Goal: Information Seeking & Learning: Compare options

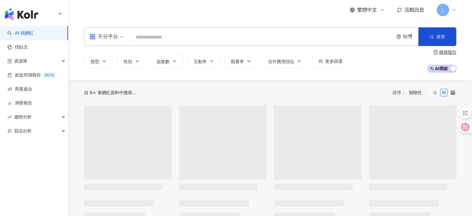
click at [114, 37] on div "不分平台" at bounding box center [103, 37] width 29 height 10
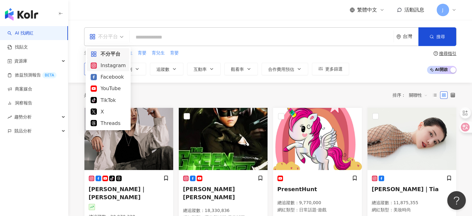
click at [109, 68] on div "Instagram" at bounding box center [108, 65] width 35 height 8
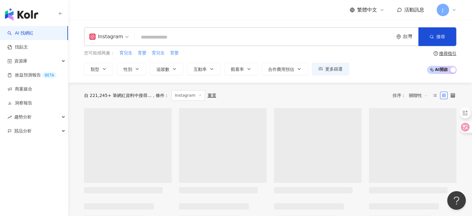
click at [145, 37] on input "search" at bounding box center [265, 37] width 254 height 12
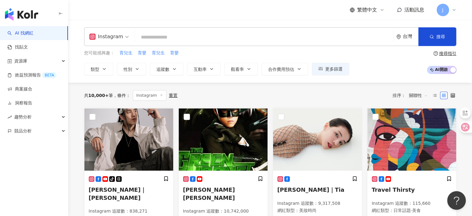
type input "*"
click at [158, 39] on input "search" at bounding box center [265, 37] width 254 height 12
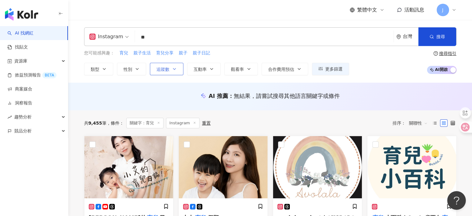
type input "**"
click at [171, 69] on button "追蹤數" at bounding box center [167, 69] width 34 height 12
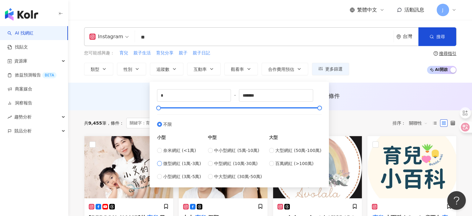
click at [172, 162] on span "微型網紅 (1萬-3萬)" at bounding box center [182, 163] width 38 height 7
type input "*****"
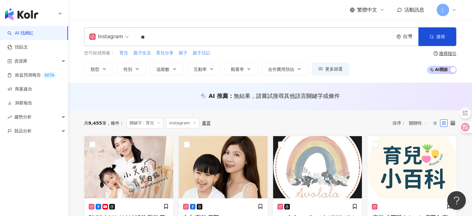
click at [392, 73] on div "您可能感興趣： 育兒 親子生活 育兒分享 親子 親子日記 類型 性別 追蹤數 互動率 觀看率 合作費用預估 更多篩選 ***** - ***** 不限 小型 …" at bounding box center [270, 62] width 373 height 25
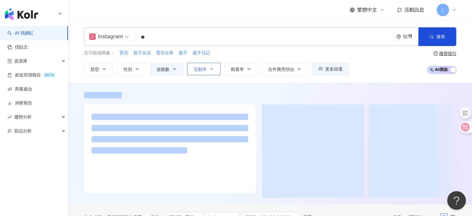
click at [203, 69] on span "互動率" at bounding box center [200, 69] width 13 height 5
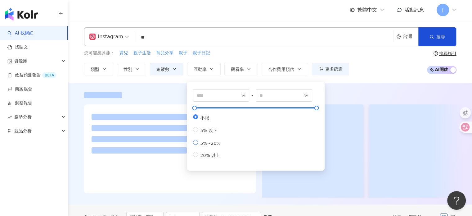
click at [214, 146] on span "5%~20%" at bounding box center [210, 143] width 25 height 5
type input "*"
type input "**"
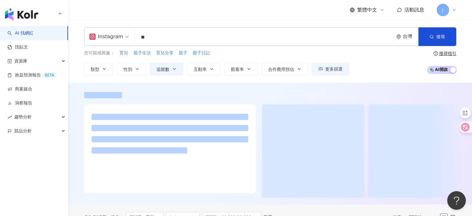
click at [386, 70] on div "您可能感興趣： 育兒 親子生活 育兒分享 親子 親子日記 類型 性別 追蹤數 互動率 觀看率 合作費用預估 更多篩選 ***** - ***** 不限 小型 …" at bounding box center [270, 62] width 373 height 25
click at [245, 68] on button "觀看率" at bounding box center [242, 69] width 34 height 12
click at [397, 62] on div "您可能感興趣： 育兒 親子生活 育兒分享 親子 親子日記 類型 性別 追蹤數 互動率 觀看率 合作費用預估 更多篩選 ***** - ***** 不限 小型 …" at bounding box center [270, 62] width 373 height 25
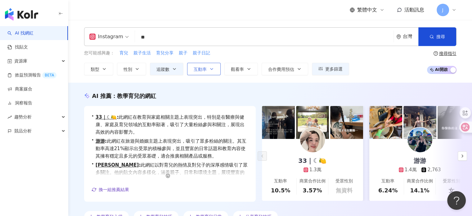
click at [210, 69] on icon "button" at bounding box center [211, 68] width 5 height 5
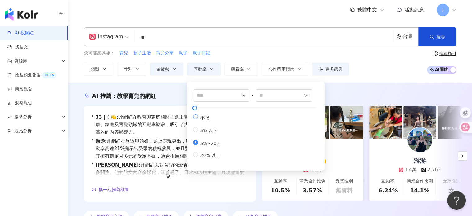
click at [201, 120] on span "不限" at bounding box center [205, 117] width 14 height 5
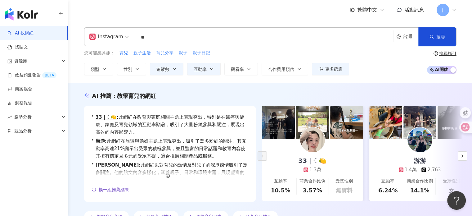
click at [375, 68] on div "您可能感興趣： 育兒 親子生活 育兒分享 親子 親子日記 類型 性別 追蹤數 互動率 觀看率 合作費用預估 更多篩選 ***** - ***** 不限 小型 …" at bounding box center [270, 62] width 373 height 25
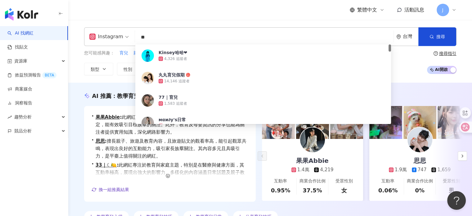
drag, startPoint x: 139, startPoint y: 37, endPoint x: 214, endPoint y: 43, distance: 74.8
click at [212, 43] on input "**" at bounding box center [265, 37] width 254 height 12
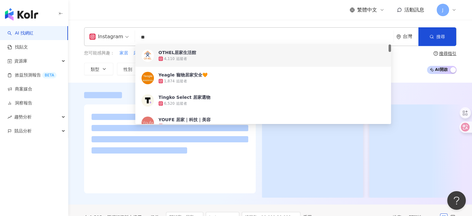
click at [124, 58] on div "您可能感興趣： 家居 床具 讓家 床寢 居家改造 類型 性別 追蹤數 互動率 觀看率 合作費用預估 更多篩選 ***** - ***** 不限 小型 奈米網紅…" at bounding box center [216, 62] width 265 height 25
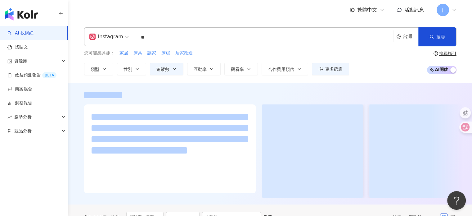
click at [188, 53] on span "居家改造" at bounding box center [183, 53] width 17 height 6
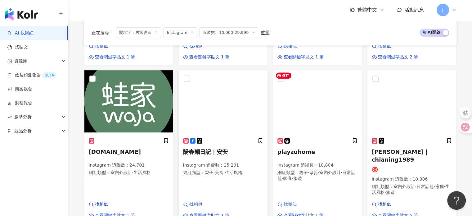
scroll to position [497, 0]
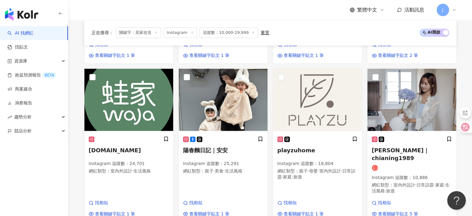
drag, startPoint x: 397, startPoint y: 149, endPoint x: 363, endPoint y: 167, distance: 38.5
click at [363, 167] on div "playzuhome Instagram 追蹤數 ： 18,804 網紅類型 ： 親子 · 母嬰 · 室內外設計 · 日常話題 · 家庭 · 旅遊 找相似 查…" at bounding box center [317, 144] width 94 height 153
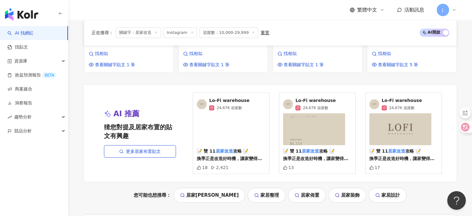
scroll to position [652, 0]
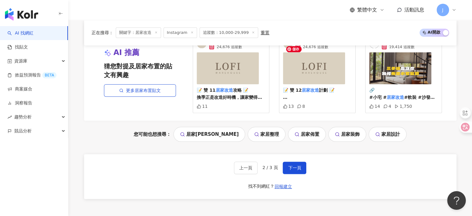
scroll to position [718, 0]
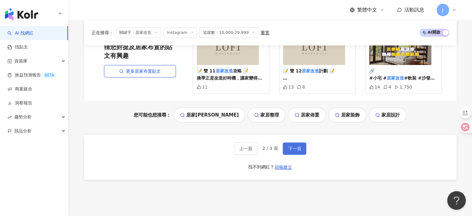
click at [297, 146] on span "下一頁" at bounding box center [294, 148] width 13 height 5
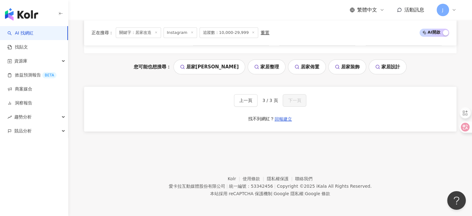
scroll to position [414, 0]
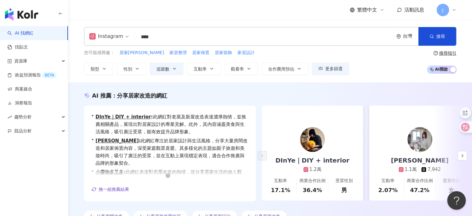
scroll to position [0, 0]
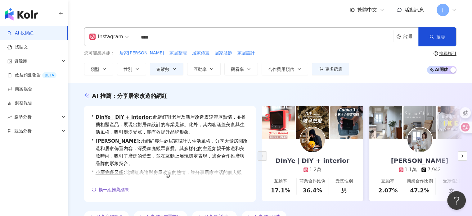
click at [170, 53] on span "家居整理" at bounding box center [178, 53] width 17 height 6
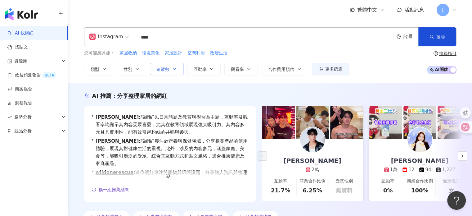
click at [171, 66] on button "追蹤數" at bounding box center [167, 69] width 34 height 12
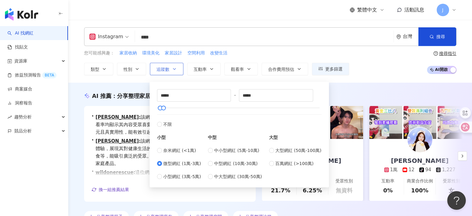
click at [171, 66] on button "追蹤數" at bounding box center [167, 69] width 34 height 12
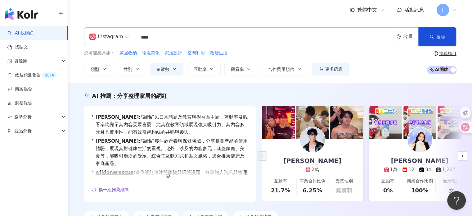
click at [278, 89] on div "AI 推薦 ： 分享整理家居的網紅 • 彭柏皓 : 該網紅以日常話題及教育與學習為主題，互動率及觀看率均顯示其內容受眾喜愛，尤其在教育領域展現強大吸引力。其內…" at bounding box center [270, 157] width 404 height 149
click at [133, 53] on span "家居收納" at bounding box center [128, 53] width 17 height 6
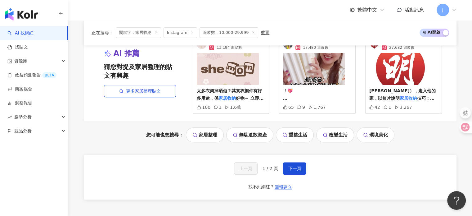
scroll to position [712, 0]
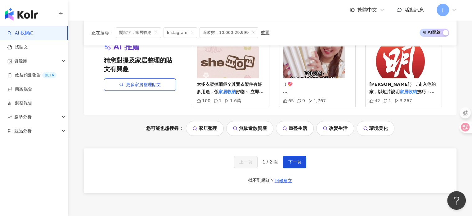
drag, startPoint x: 294, startPoint y: 159, endPoint x: 296, endPoint y: 147, distance: 12.1
click at [294, 159] on button "下一頁" at bounding box center [295, 162] width 24 height 12
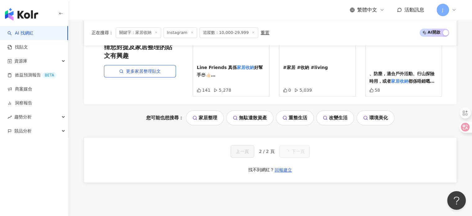
scroll to position [418, 0]
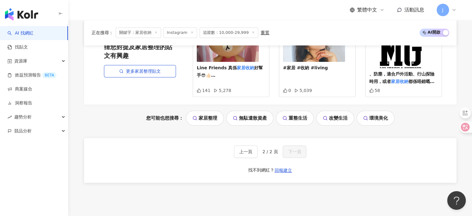
click at [401, 188] on div "開心吃貨HK ♋️ 巨蟹座 ⭐️ 打卡影相 隨心隨意❤️分享 Instagram 追蹤數 ： 13,662 網紅類型 ： 台灣旅遊 · 自行車 · 美食 找相…" at bounding box center [270, 19] width 373 height 357
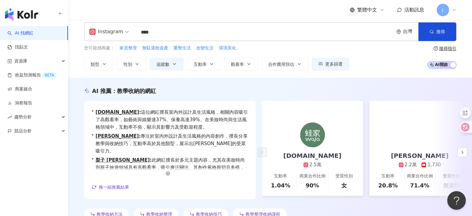
scroll to position [0, 0]
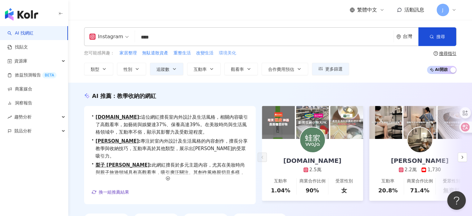
click at [226, 54] on span "環境美化" at bounding box center [227, 53] width 17 height 6
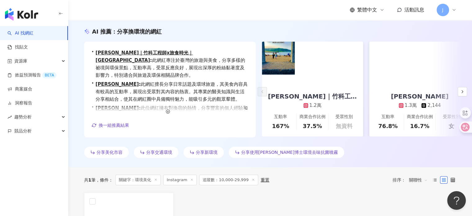
scroll to position [62, 0]
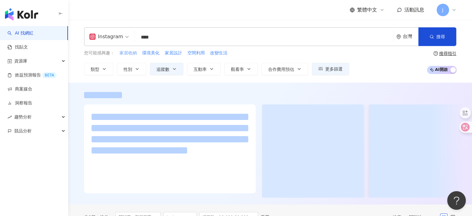
click at [128, 54] on span "家居收納" at bounding box center [128, 53] width 17 height 6
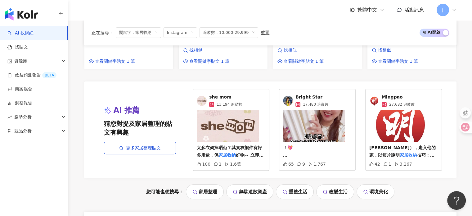
scroll to position [652, 0]
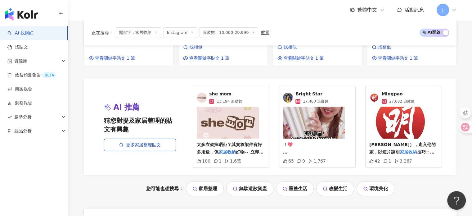
click at [210, 186] on link "家居整理" at bounding box center [205, 188] width 38 height 15
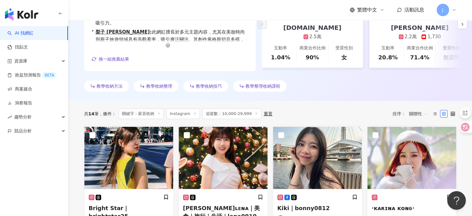
scroll to position [0, 0]
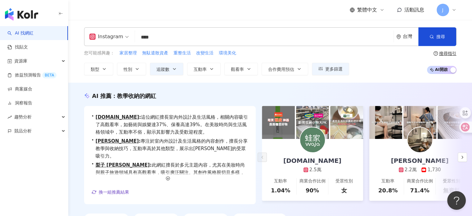
click at [113, 38] on div "Instagram **** 台灣 搜尋 5b31f4f6-a303-4fdb-8206-091143579dd3 OTHEL居家生活館 4,110 追蹤者 …" at bounding box center [270, 36] width 373 height 19
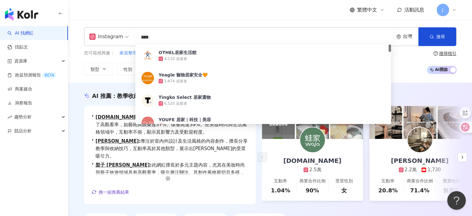
paste input "search"
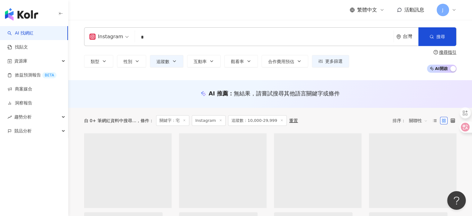
type input "*"
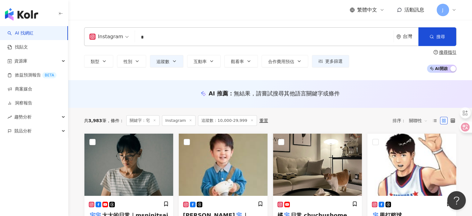
click at [427, 112] on div "共 3,983 筆 條件 ： 關鍵字：宅 Instagram 追蹤數：10,000-29,999 重置 排序： 關聯性" at bounding box center [270, 120] width 373 height 25
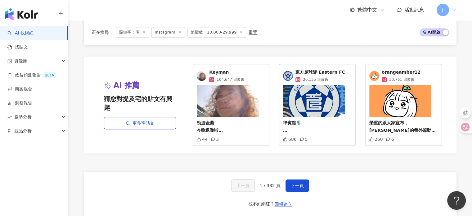
scroll to position [590, 0]
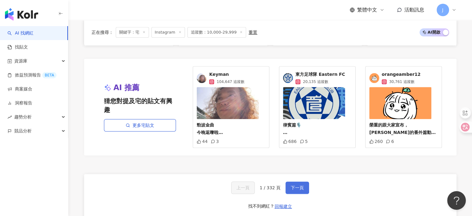
click at [289, 181] on button "下一頁" at bounding box center [298, 187] width 24 height 12
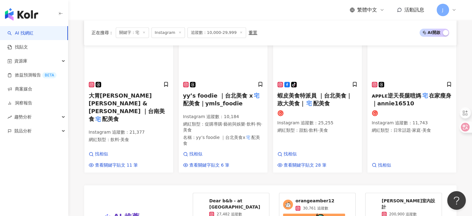
scroll to position [590, 0]
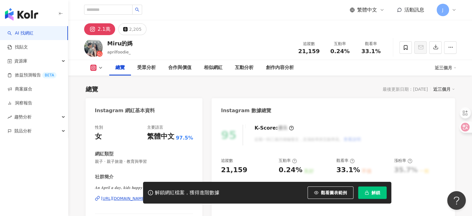
scroll to position [93, 0]
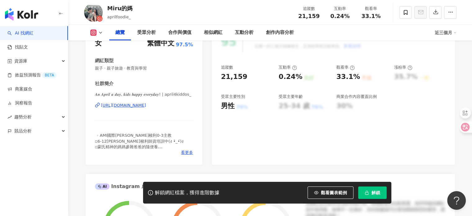
click at [146, 105] on div "https://www.instagram.com/april4kiddos_/" at bounding box center [123, 105] width 45 height 6
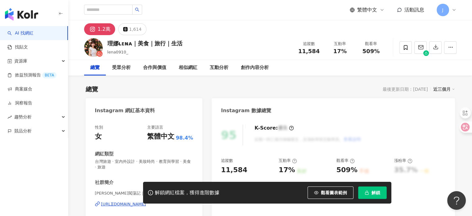
click at [120, 203] on div "解鎖網紅檔案，獲得進階數據 觀看圖表範例 解鎖" at bounding box center [236, 193] width 472 height 22
click at [118, 206] on div "https://www.instagram.com/lena0910_/" at bounding box center [123, 204] width 45 height 6
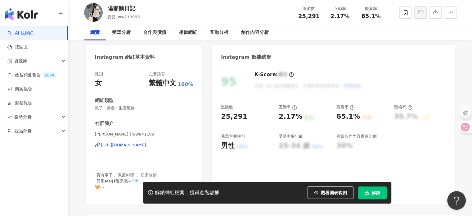
scroll to position [62, 0]
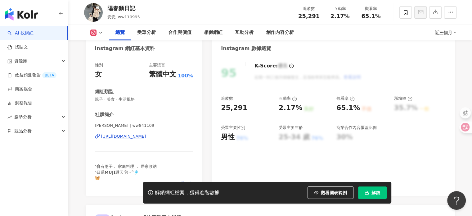
click at [139, 138] on div "https://www.instagram.com/ww841109/" at bounding box center [123, 137] width 45 height 6
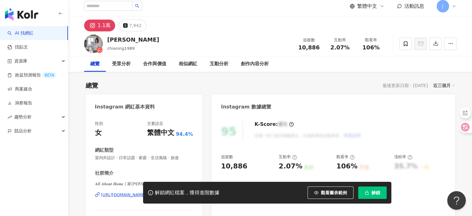
scroll to position [62, 0]
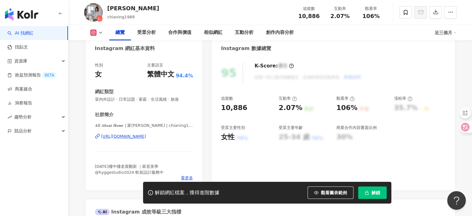
click at [146, 136] on div "https://www.instagram.com/chianing1989/" at bounding box center [123, 137] width 45 height 6
click at [135, 134] on div "https://www.instagram.com/chianing1989/" at bounding box center [123, 137] width 45 height 6
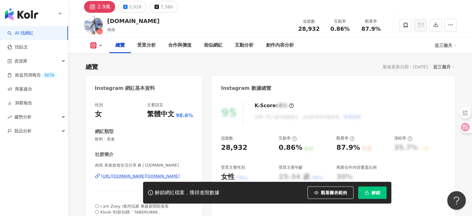
scroll to position [62, 0]
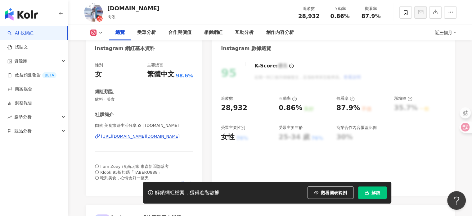
click at [142, 137] on div "https://www.instagram.com/taberu.food/" at bounding box center [140, 137] width 79 height 6
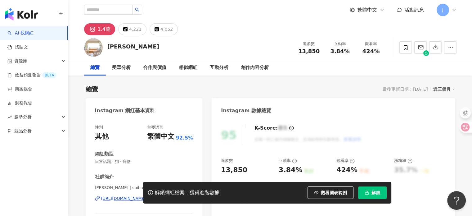
click at [117, 198] on div "解鎖網紅檔案，獲得進階數據 觀看圖表範例 解鎖" at bounding box center [236, 193] width 472 height 22
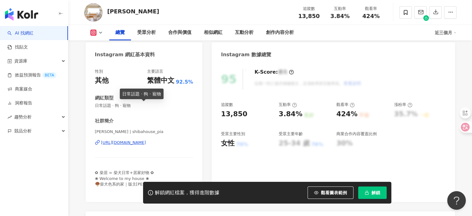
scroll to position [62, 0]
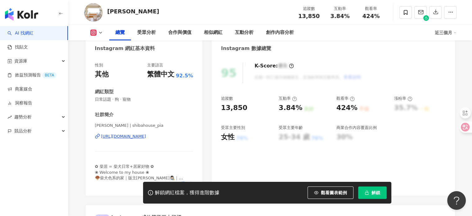
drag, startPoint x: 147, startPoint y: 136, endPoint x: 154, endPoint y: 125, distance: 13.4
click at [146, 136] on div "https://www.instagram.com/shibahouse_pia/" at bounding box center [123, 137] width 45 height 6
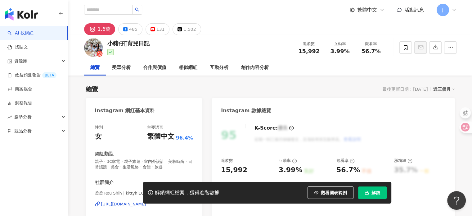
click at [113, 205] on div "[URL][DOMAIN_NAME]" at bounding box center [123, 204] width 45 height 6
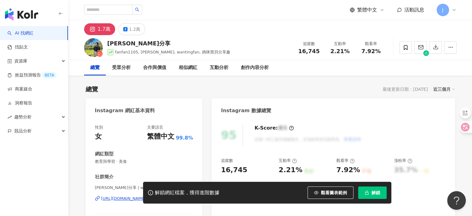
click at [125, 198] on div "解鎖網紅檔案，獲得進階數據 觀看圖表範例 解鎖" at bounding box center [236, 193] width 472 height 22
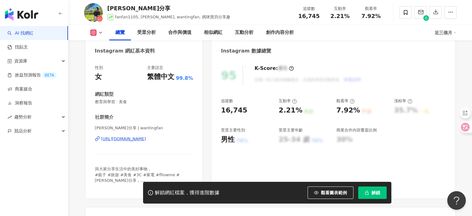
scroll to position [62, 0]
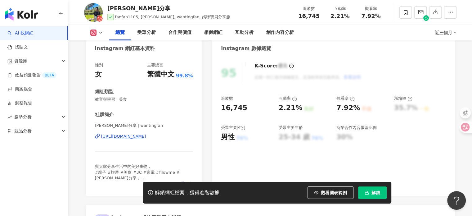
drag, startPoint x: 167, startPoint y: 134, endPoint x: 189, endPoint y: 102, distance: 38.9
click at [146, 134] on div "[URL][DOMAIN_NAME]" at bounding box center [123, 137] width 45 height 6
drag, startPoint x: 154, startPoint y: 135, endPoint x: 186, endPoint y: 114, distance: 38.2
click at [146, 135] on div "[URL][DOMAIN_NAME]" at bounding box center [123, 137] width 45 height 6
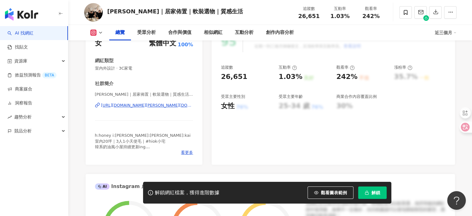
click at [150, 105] on div "[URL][DOMAIN_NAME][PERSON_NAME][DOMAIN_NAME][PERSON_NAME]" at bounding box center [147, 105] width 92 height 6
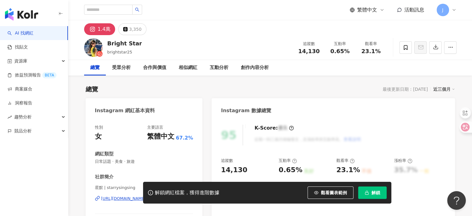
scroll to position [31, 0]
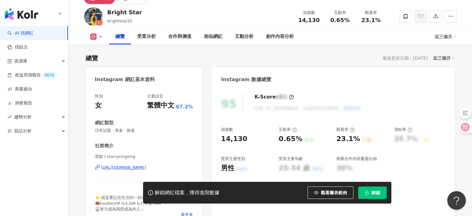
click at [132, 168] on div "https://www.instagram.com/starrysingsing/" at bounding box center [123, 168] width 45 height 6
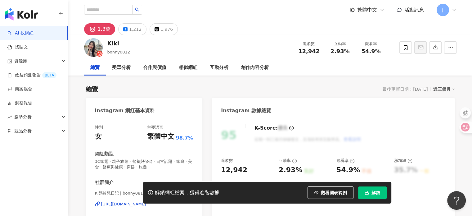
scroll to position [62, 0]
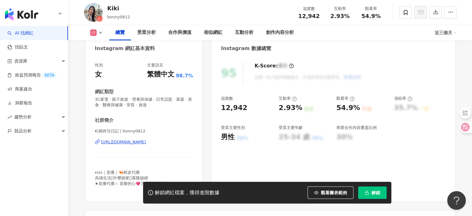
click at [135, 142] on div "[URL][DOMAIN_NAME]" at bounding box center [123, 142] width 45 height 6
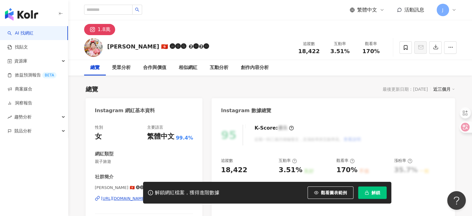
click at [122, 197] on div "解鎖網紅檔案，獲得進階數據 觀看圖表範例 解鎖" at bounding box center [236, 193] width 472 height 22
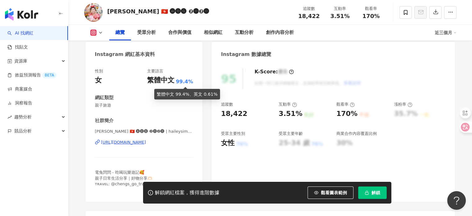
scroll to position [62, 0]
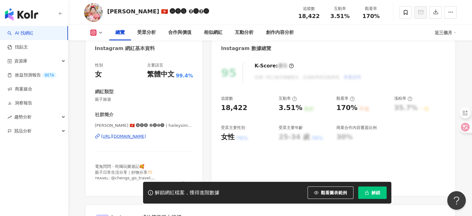
click at [146, 136] on div "https://www.instagram.com/haileysimsim/" at bounding box center [123, 137] width 45 height 6
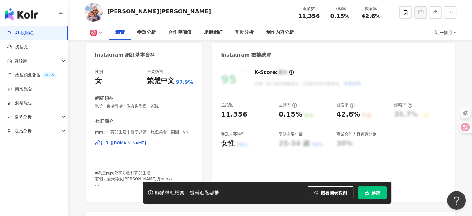
scroll to position [62, 0]
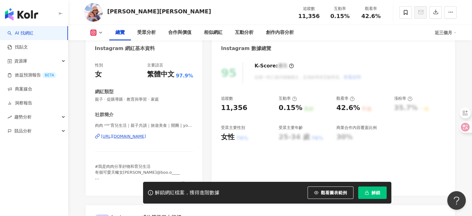
click at [145, 137] on div "https://www.instagram.com/yooszoesooy/" at bounding box center [123, 137] width 45 height 6
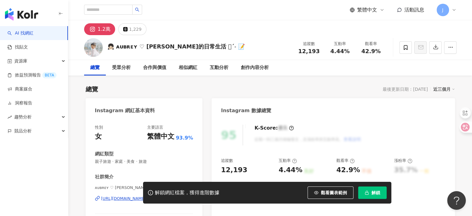
click at [117, 200] on div "解鎖網紅檔案，獲得進階數據 觀看圖表範例 解鎖" at bounding box center [236, 193] width 472 height 22
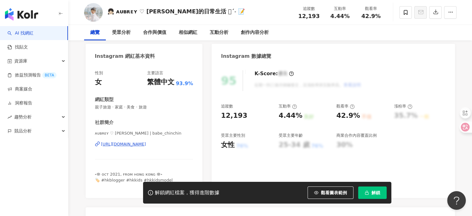
scroll to position [62, 0]
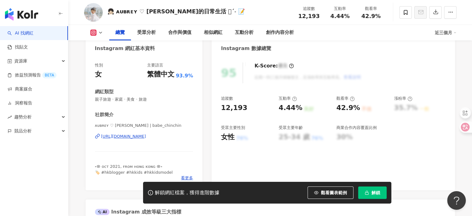
drag, startPoint x: 139, startPoint y: 137, endPoint x: 238, endPoint y: 124, distance: 99.7
click at [139, 137] on div "https://www.instagram.com/babe_chinchin/" at bounding box center [123, 137] width 45 height 6
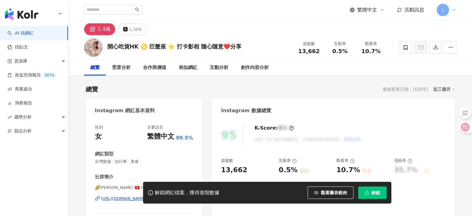
scroll to position [93, 0]
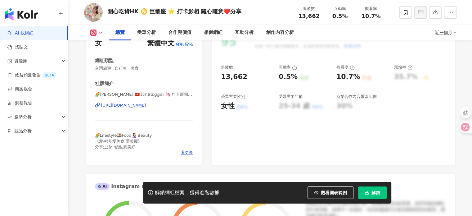
click at [146, 106] on div "[URL][DOMAIN_NAME]" at bounding box center [123, 105] width 45 height 6
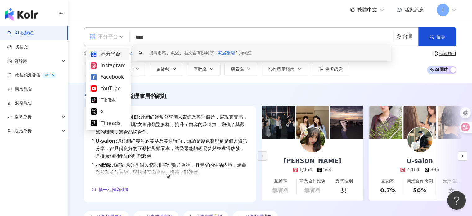
click at [118, 34] on span "不分平台" at bounding box center [106, 37] width 34 height 10
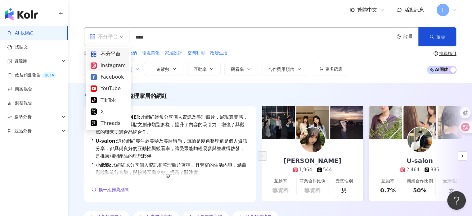
drag, startPoint x: 114, startPoint y: 69, endPoint x: 121, endPoint y: 70, distance: 7.1
click at [114, 69] on div "Instagram" at bounding box center [108, 65] width 35 height 8
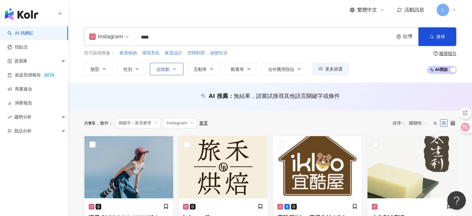
click at [169, 71] on span "追蹤數" at bounding box center [163, 69] width 13 height 5
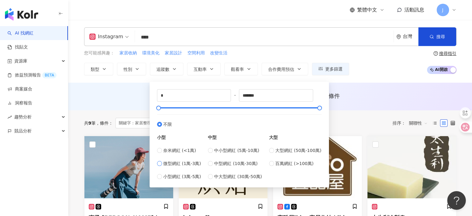
click at [171, 164] on span "微型網紅 (1萬-3萬)" at bounding box center [182, 163] width 38 height 7
type input "*****"
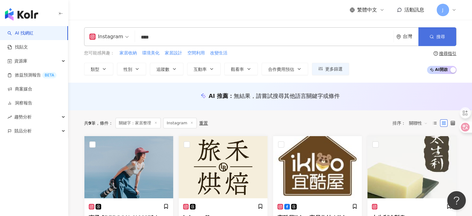
click at [436, 36] on button "搜尋" at bounding box center [438, 36] width 38 height 19
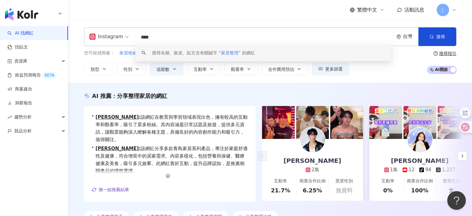
click at [153, 38] on input "****" at bounding box center [265, 37] width 254 height 12
drag, startPoint x: 147, startPoint y: 35, endPoint x: 175, endPoint y: 37, distance: 28.6
click at [175, 37] on input "****" at bounding box center [265, 37] width 254 height 12
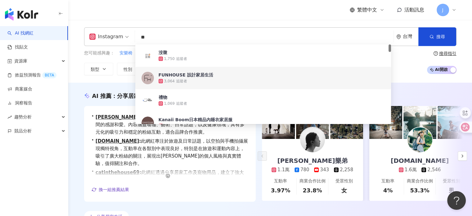
click at [76, 79] on div "Instagram ** 台灣 搜尋 f2ea09b6-c7e5-44d5-a38d-e6e46c2d6924 cf181cc4-40fd-4b3a-a6c8…" at bounding box center [270, 51] width 404 height 63
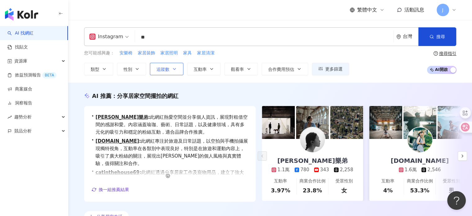
click at [164, 72] on button "追蹤數" at bounding box center [167, 69] width 34 height 12
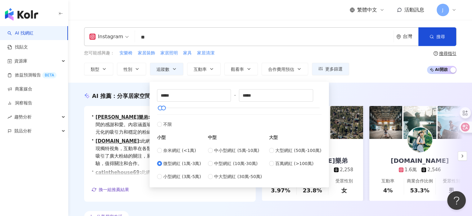
click at [104, 84] on div "AI 推薦 ： 分享居家空間擺拍的網紅 • Melody 美樂弟 : 此網紅熱愛空間並分享個人資訊，展現對租借空間的感謝和愛。內容涵蓋瑜珈、藝術、日常話題，以…" at bounding box center [270, 157] width 404 height 149
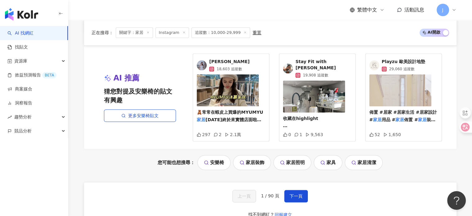
scroll to position [683, 0]
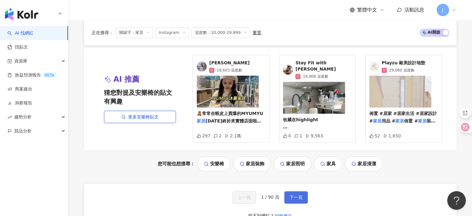
click at [293, 196] on span "下一頁" at bounding box center [296, 197] width 13 height 5
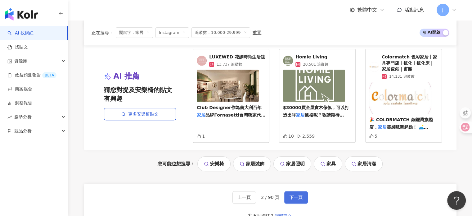
click at [297, 195] on span "下一頁" at bounding box center [296, 197] width 13 height 5
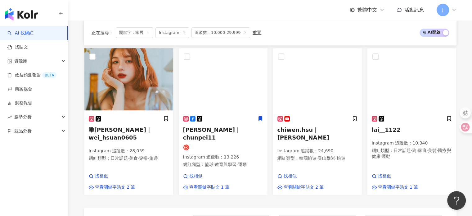
scroll to position [714, 0]
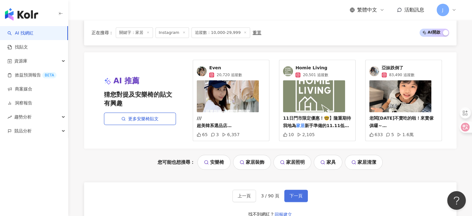
drag, startPoint x: 292, startPoint y: 162, endPoint x: 295, endPoint y: 167, distance: 6.4
click at [292, 193] on span "下一頁" at bounding box center [296, 195] width 13 height 5
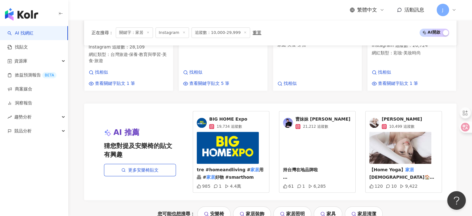
scroll to position [690, 0]
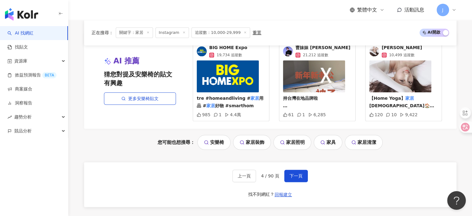
click at [420, 135] on div "您可能也想搜尋： 安樂椅 家居裝飾 家居照明 家具 家居清潔" at bounding box center [270, 142] width 373 height 15
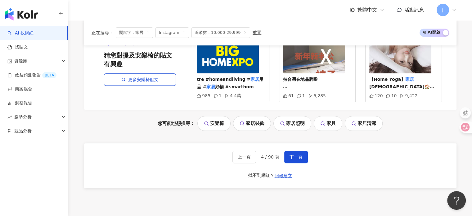
scroll to position [710, 0]
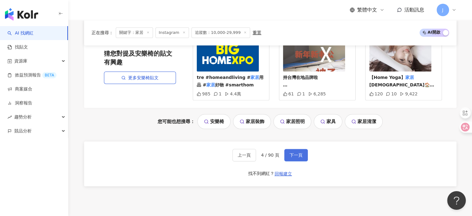
click at [297, 152] on span "下一頁" at bounding box center [296, 154] width 13 height 5
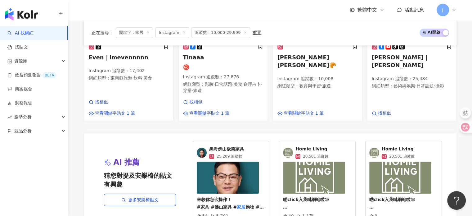
scroll to position [684, 0]
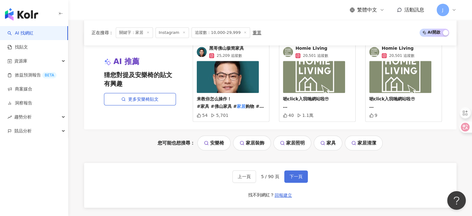
click at [300, 170] on button "下一頁" at bounding box center [296, 176] width 24 height 12
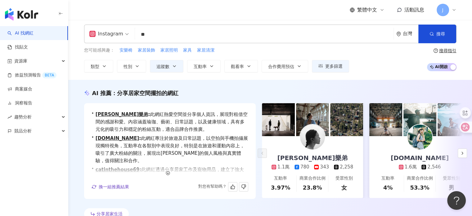
scroll to position [0, 0]
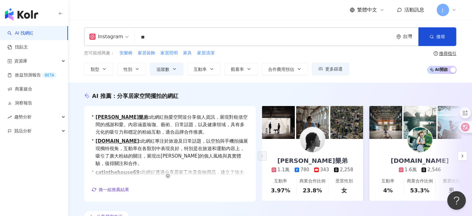
drag, startPoint x: 156, startPoint y: 39, endPoint x: 119, endPoint y: 34, distance: 37.3
click at [118, 34] on div "Instagram ** 台灣 搜尋 f2ea09b6-c7e5-44d5-a38d-e6e46c2d6924 cf181cc4-40fd-4b3a-a6c8…" at bounding box center [270, 36] width 373 height 19
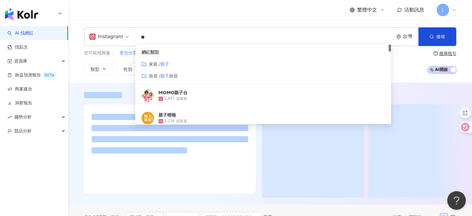
click at [402, 62] on div "您可能感興趣： 育兒分享 育兒 育兒趣事 親子生活 共讀 類型 性別 追蹤數 互動率 觀看率 合作費用預估 更多篩選 ***** - ***** 不限 小型 …" at bounding box center [270, 62] width 373 height 25
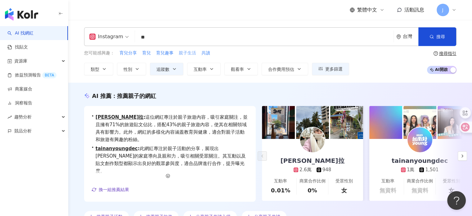
click at [193, 53] on span "親子生活" at bounding box center [187, 53] width 17 height 6
type input "****"
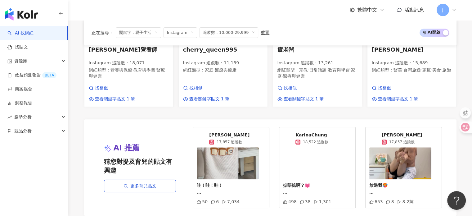
scroll to position [687, 0]
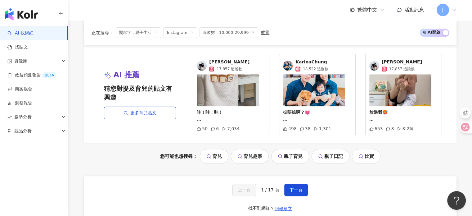
click at [297, 187] on span "下一頁" at bounding box center [296, 189] width 13 height 5
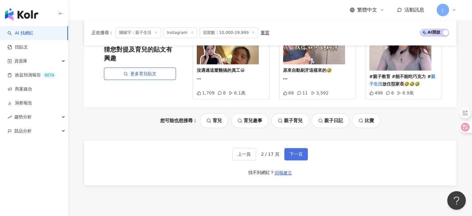
scroll to position [718, 0]
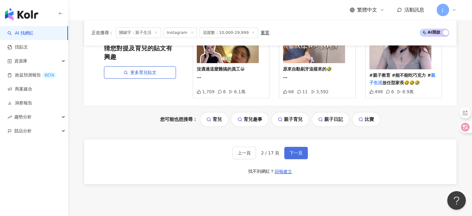
click at [294, 155] on span "下一頁" at bounding box center [296, 152] width 13 height 5
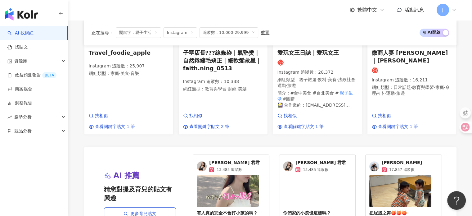
scroll to position [730, 0]
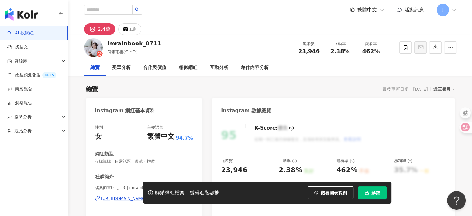
click at [128, 189] on div "解鎖網紅檔案，獲得進階數據 觀看圖表範例 解鎖" at bounding box center [236, 193] width 472 height 22
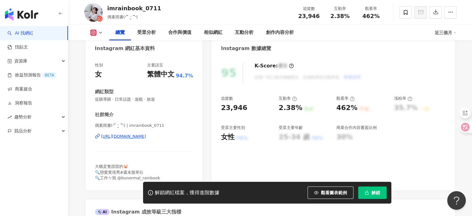
drag, startPoint x: 147, startPoint y: 138, endPoint x: 272, endPoint y: 70, distance: 142.3
click at [146, 138] on div "[URL][DOMAIN_NAME]" at bounding box center [123, 137] width 45 height 6
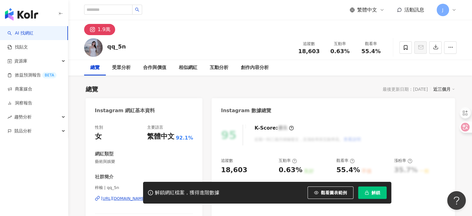
scroll to position [93, 0]
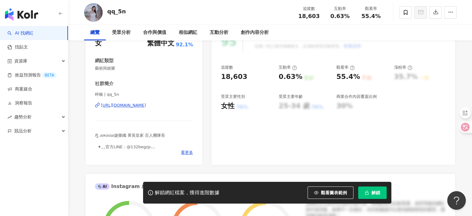
click at [146, 105] on div "[URL][DOMAIN_NAME]" at bounding box center [123, 105] width 45 height 6
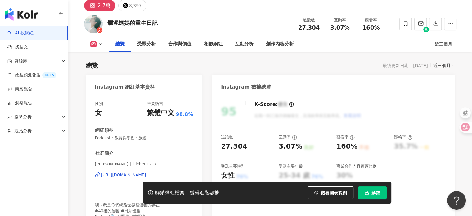
scroll to position [93, 0]
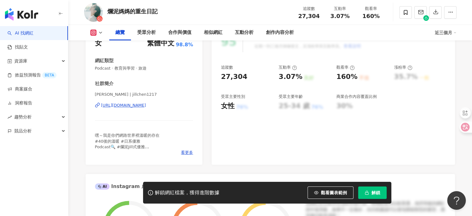
click at [146, 107] on div "https://www.instagram.com/jillchen1217/" at bounding box center [123, 105] width 45 height 6
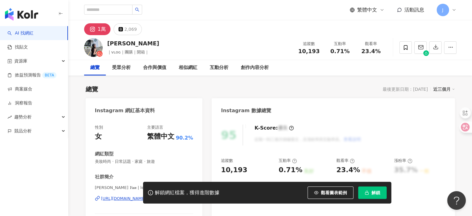
click at [111, 201] on div "解鎖網紅檔案，獲得進階數據 觀看圖表範例 解鎖" at bounding box center [236, 193] width 472 height 22
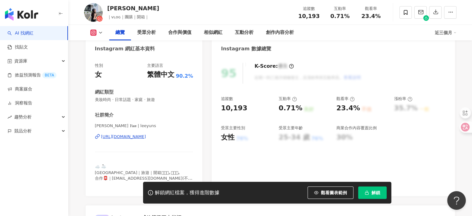
scroll to position [62, 0]
drag, startPoint x: 154, startPoint y: 134, endPoint x: 303, endPoint y: 25, distance: 184.7
click at [146, 134] on div "[URL][DOMAIN_NAME]" at bounding box center [123, 137] width 45 height 6
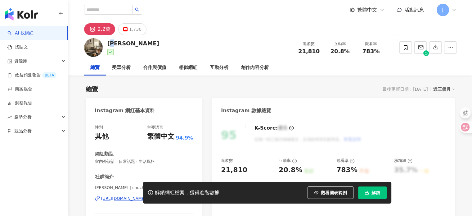
click at [117, 44] on div "橘宅日常 chuchushome" at bounding box center [133, 43] width 52 height 8
copy div "宅"
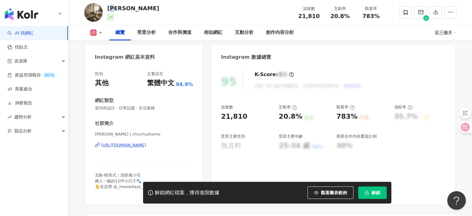
scroll to position [62, 0]
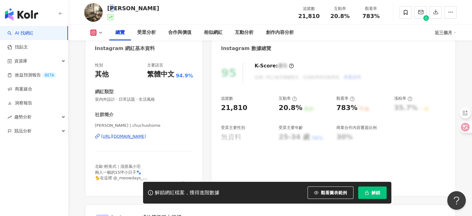
drag, startPoint x: 143, startPoint y: 137, endPoint x: 185, endPoint y: 138, distance: 41.3
click at [143, 137] on div "https://www.instagram.com/chuchushome/" at bounding box center [123, 137] width 45 height 6
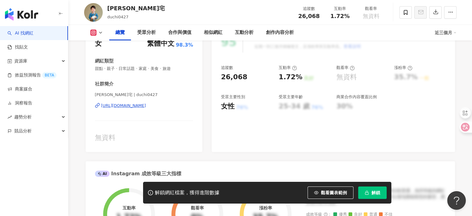
scroll to position [93, 0]
click at [146, 106] on div "[URL][DOMAIN_NAME]" at bounding box center [123, 105] width 45 height 6
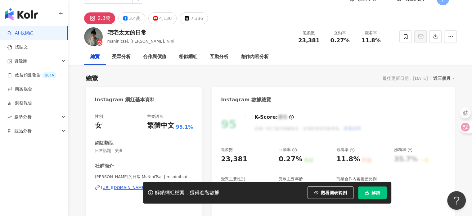
scroll to position [62, 0]
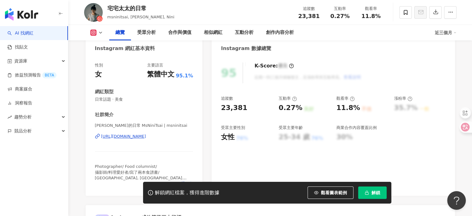
click at [143, 135] on div "[URL][DOMAIN_NAME]" at bounding box center [123, 137] width 45 height 6
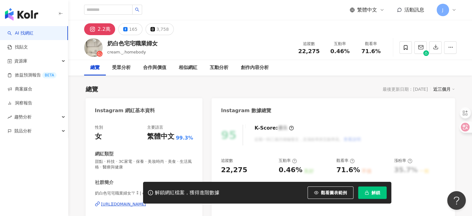
click at [112, 203] on div "解鎖網紅檔案，獲得進階數據 觀看圖表範例 解鎖" at bounding box center [236, 193] width 472 height 22
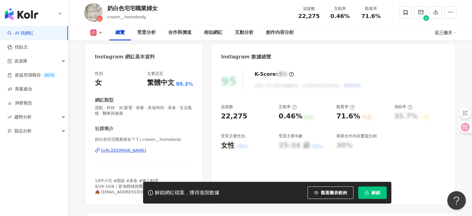
scroll to position [62, 0]
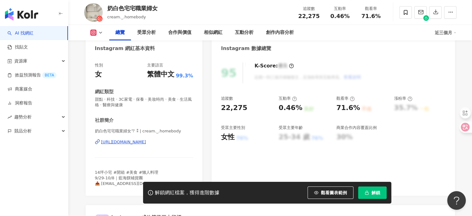
click at [146, 141] on div "https://www.instagram.com/cream._.homebody/" at bounding box center [123, 142] width 45 height 6
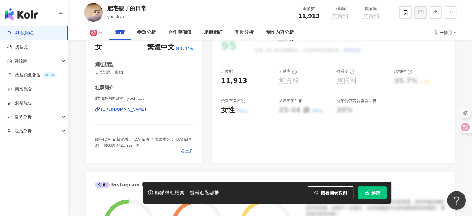
scroll to position [93, 0]
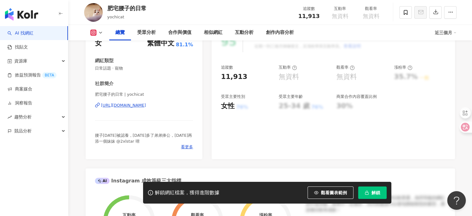
click at [146, 107] on div "[URL][DOMAIN_NAME]" at bounding box center [123, 105] width 45 height 6
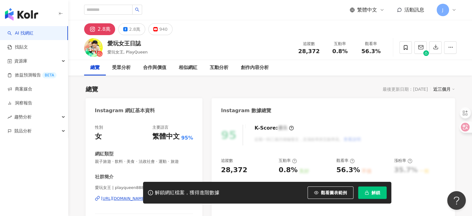
scroll to position [62, 0]
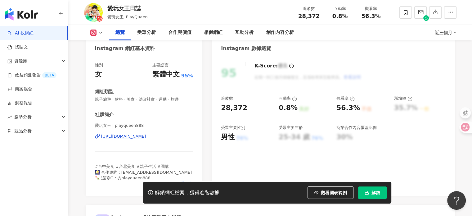
drag, startPoint x: 155, startPoint y: 137, endPoint x: 202, endPoint y: 140, distance: 47.0
click at [146, 137] on div "https://www.instagram.com/playqueen888/" at bounding box center [123, 137] width 45 height 6
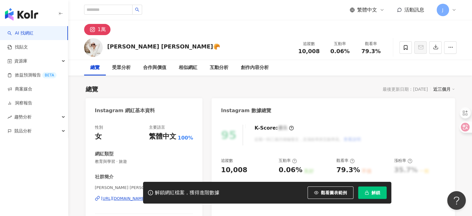
click at [122, 200] on div "解鎖網紅檔案，獲得進階數據 觀看圖表範例 解鎖" at bounding box center [236, 193] width 472 height 22
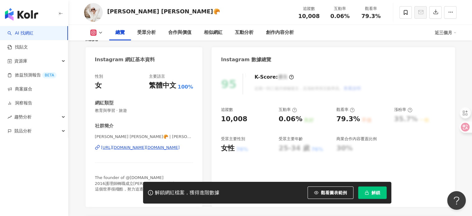
scroll to position [62, 0]
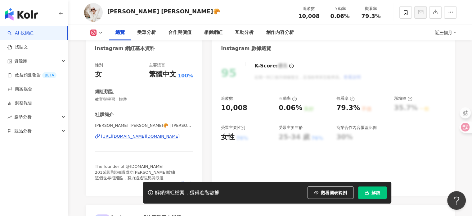
drag, startPoint x: 152, startPoint y: 138, endPoint x: 179, endPoint y: 105, distance: 42.4
click at [152, 138] on div "https://www.instagram.com/clairelee.vlog/" at bounding box center [140, 137] width 79 height 6
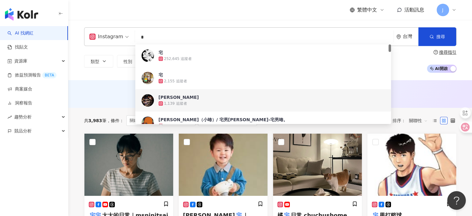
click at [95, 88] on div "AI 推薦 ： 無結果，請嘗試搜尋其他語言關鍵字或條件" at bounding box center [270, 94] width 404 height 28
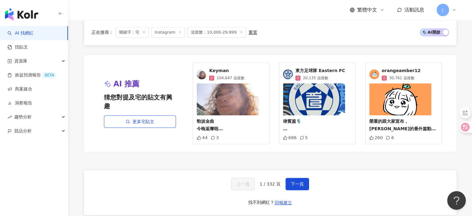
scroll to position [621, 0]
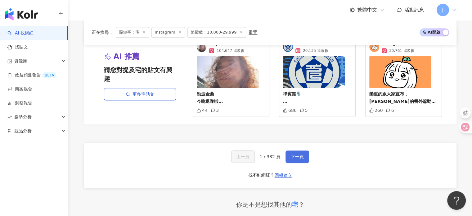
click at [291, 154] on span "下一頁" at bounding box center [297, 156] width 13 height 5
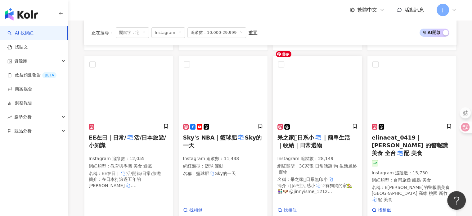
scroll to position [248, 0]
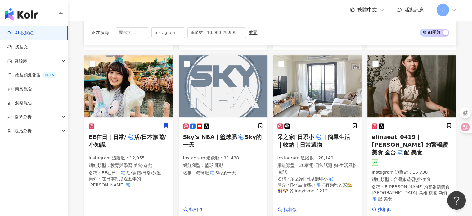
drag, startPoint x: 137, startPoint y: 125, endPoint x: 77, endPoint y: 126, distance: 59.6
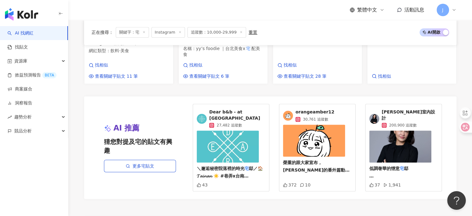
scroll to position [559, 0]
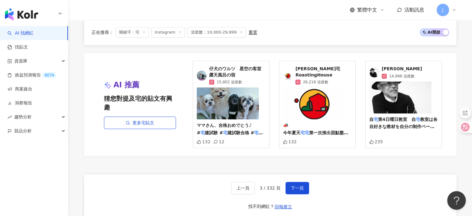
scroll to position [590, 0]
click at [294, 185] on span "下一頁" at bounding box center [297, 187] width 13 height 5
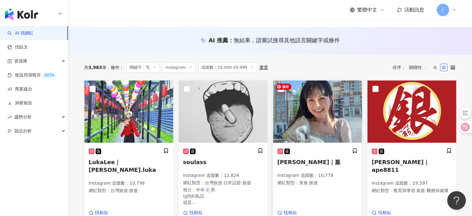
scroll to position [0, 0]
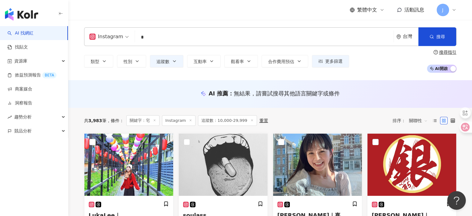
click at [86, 83] on div "AI 推薦 ： 無結果，請嘗試搜尋其他語言關鍵字或條件" at bounding box center [270, 94] width 404 height 28
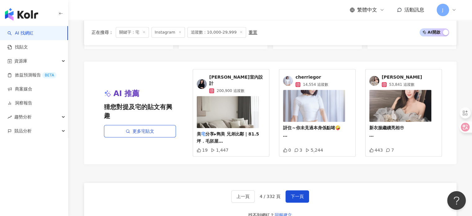
scroll to position [559, 0]
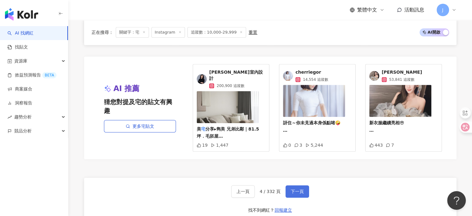
click at [299, 189] on span "下一頁" at bounding box center [297, 191] width 13 height 5
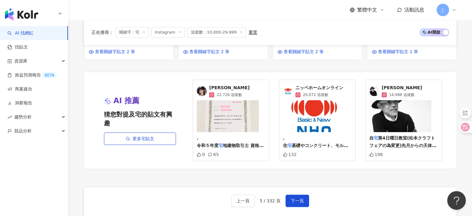
scroll to position [590, 0]
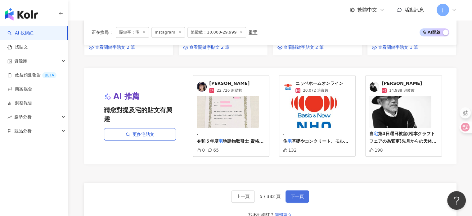
click at [297, 194] on span "下一頁" at bounding box center [297, 196] width 13 height 5
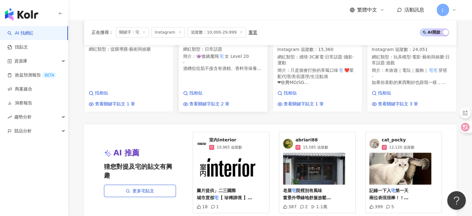
scroll to position [554, 0]
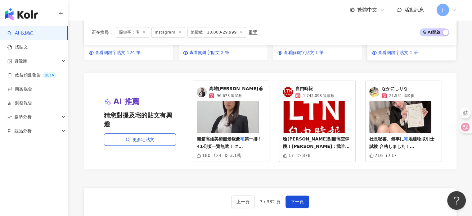
scroll to position [582, 0]
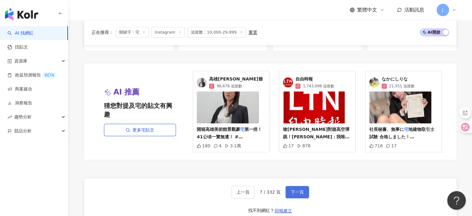
click at [299, 189] on span "下一頁" at bounding box center [297, 191] width 13 height 5
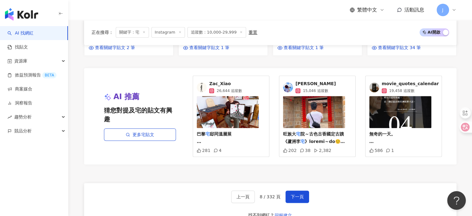
scroll to position [590, 0]
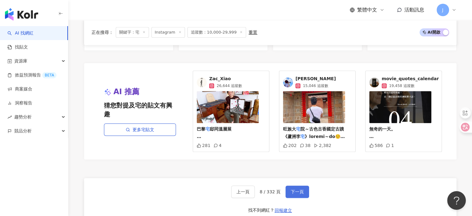
click at [298, 189] on span "下一頁" at bounding box center [297, 191] width 13 height 5
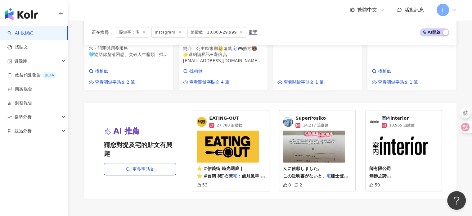
scroll to position [621, 0]
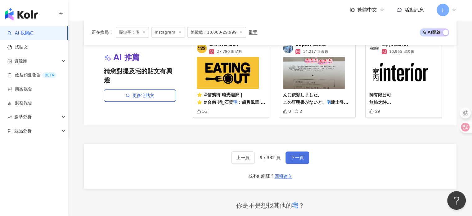
click at [298, 160] on button "下一頁" at bounding box center [298, 157] width 24 height 12
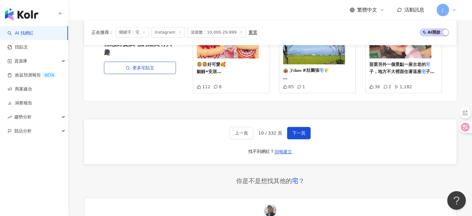
scroll to position [629, 0]
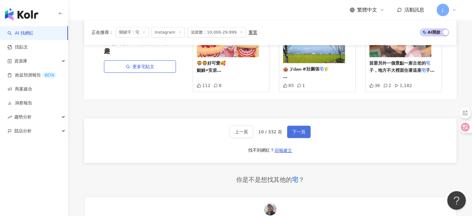
click at [306, 125] on button "下一頁" at bounding box center [299, 131] width 24 height 12
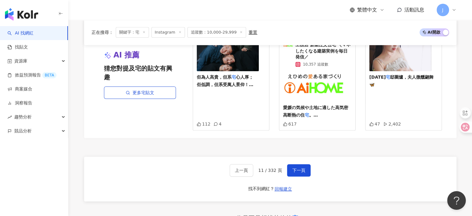
scroll to position [630, 0]
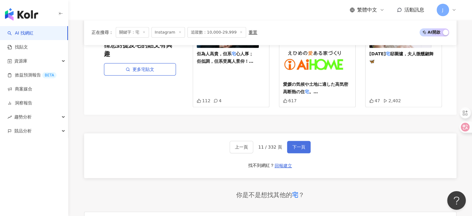
click at [297, 144] on span "下一頁" at bounding box center [299, 146] width 13 height 5
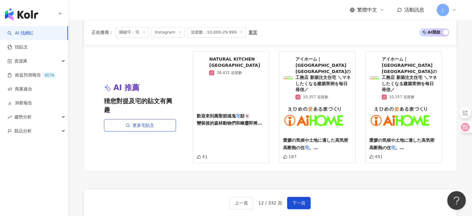
scroll to position [590, 0]
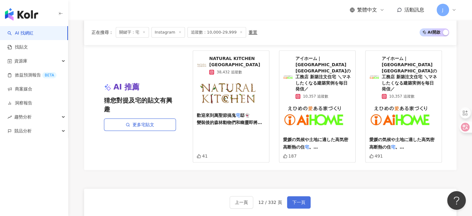
click at [303, 200] on span "下一頁" at bounding box center [299, 202] width 13 height 5
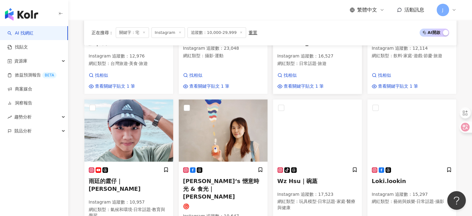
scroll to position [186, 0]
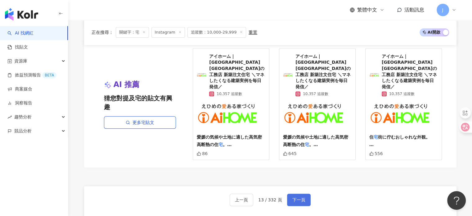
click at [301, 197] on span "下一頁" at bounding box center [299, 199] width 13 height 5
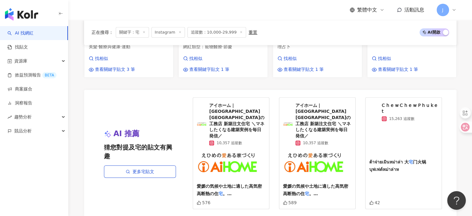
scroll to position [566, 0]
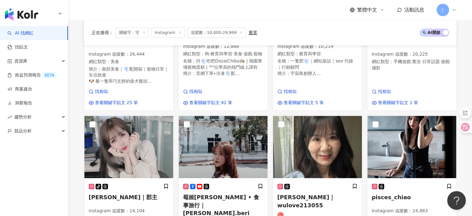
scroll to position [196, 0]
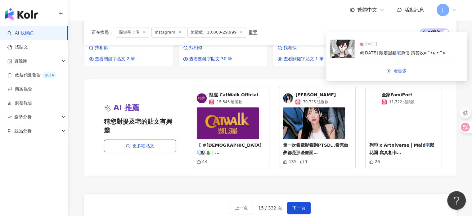
scroll to position [569, 0]
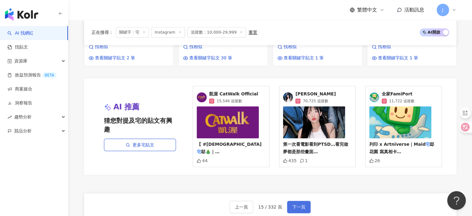
click at [300, 204] on span "下一頁" at bounding box center [299, 206] width 13 height 5
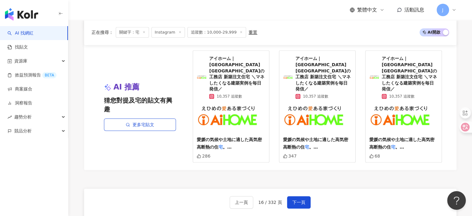
scroll to position [555, 0]
click at [293, 200] on span "下一頁" at bounding box center [299, 202] width 13 height 5
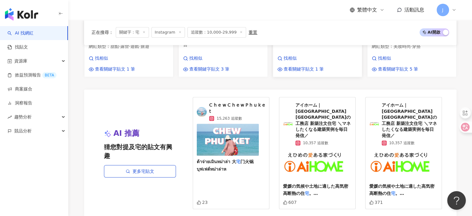
scroll to position [639, 0]
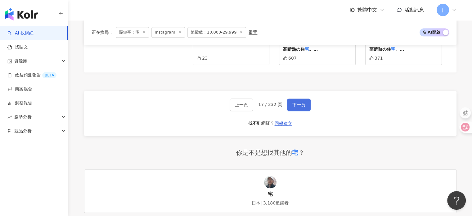
click at [294, 102] on span "下一頁" at bounding box center [299, 104] width 13 height 5
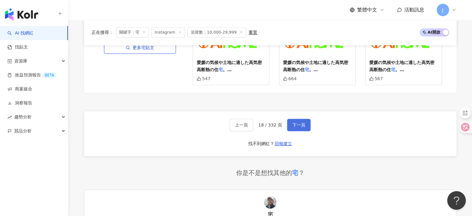
scroll to position [654, 0]
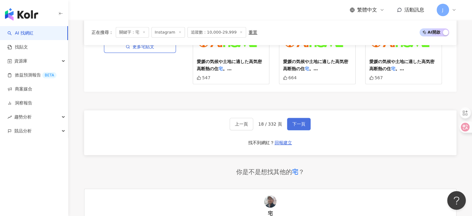
click at [302, 121] on span "下一頁" at bounding box center [299, 123] width 13 height 5
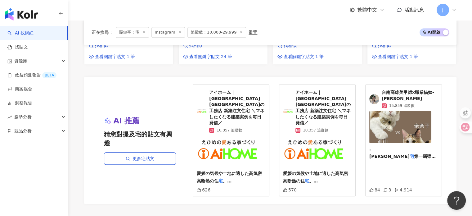
scroll to position [652, 0]
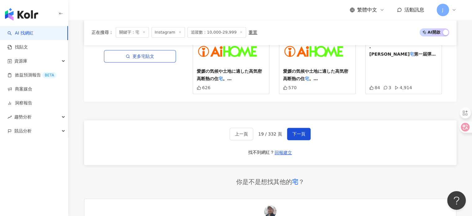
click at [418, 177] on div "你是不是想找其他的 宅 ？" at bounding box center [270, 181] width 373 height 9
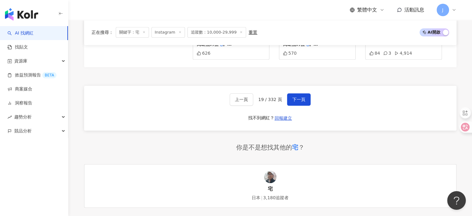
scroll to position [701, 0]
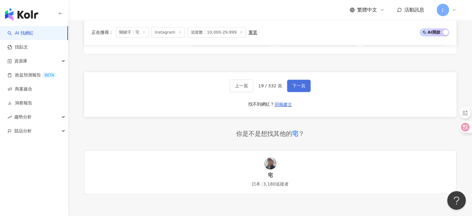
click at [299, 83] on span "下一頁" at bounding box center [299, 85] width 13 height 5
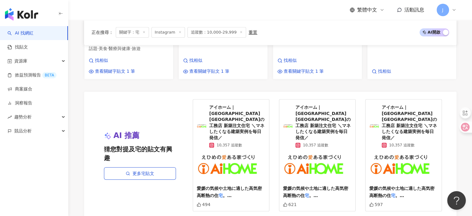
scroll to position [538, 0]
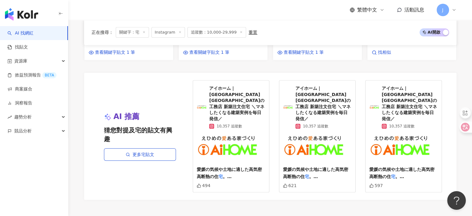
drag, startPoint x: 296, startPoint y: 188, endPoint x: 303, endPoint y: 196, distance: 11.3
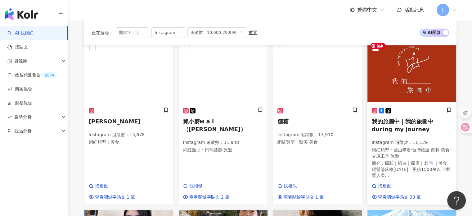
scroll to position [44, 0]
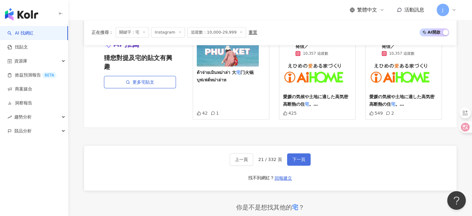
click at [304, 153] on button "下一頁" at bounding box center [299, 159] width 24 height 12
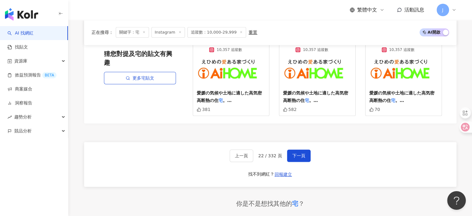
scroll to position [600, 0]
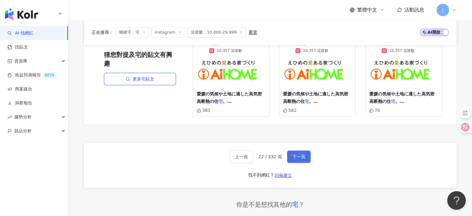
click at [303, 154] on span "下一頁" at bounding box center [299, 156] width 13 height 5
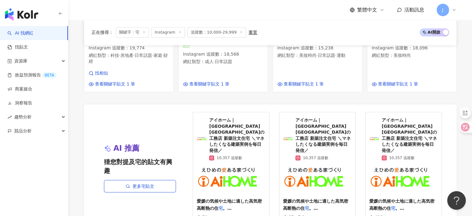
scroll to position [542, 0]
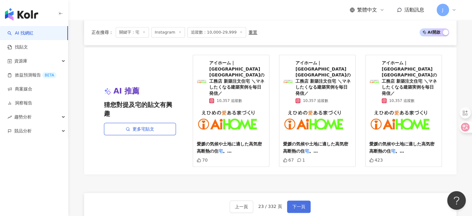
click at [294, 204] on span "下一頁" at bounding box center [299, 206] width 13 height 5
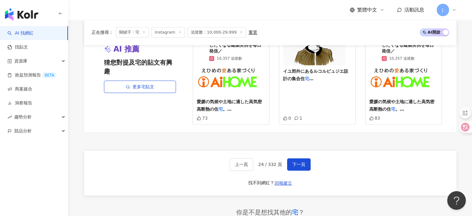
scroll to position [596, 0]
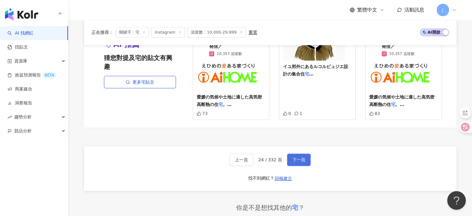
click at [294, 157] on span "下一頁" at bounding box center [299, 159] width 13 height 5
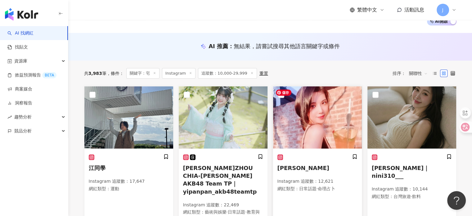
scroll to position [45, 0]
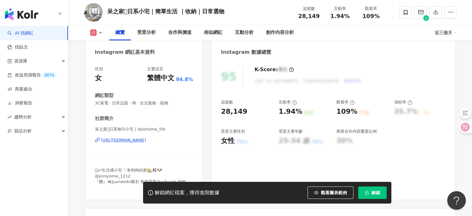
scroll to position [62, 0]
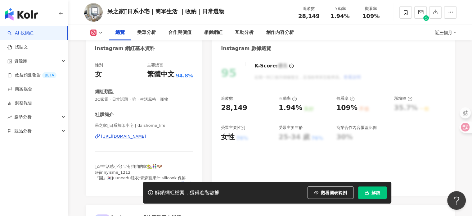
click at [146, 135] on div "https://www.instagram.com/daishome_life/" at bounding box center [123, 137] width 45 height 6
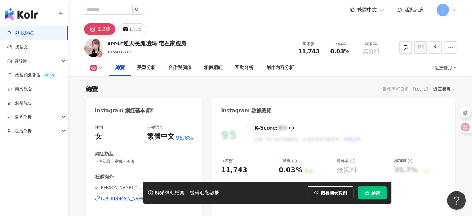
scroll to position [124, 0]
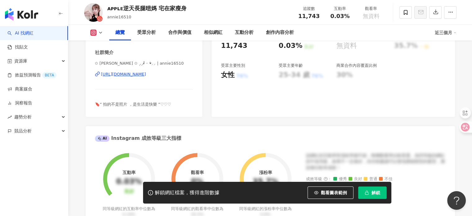
click at [158, 77] on div "✩ 𝒜𝓃𝓃𝒾𝑒 ✩ ⸝⸝⁰⃚⃙̴ ༝ ⁰⃚⃙̴⸝⸝ | annie16510 https://www.instagram.com/annie16510/" at bounding box center [144, 79] width 98 height 36
drag, startPoint x: 158, startPoint y: 75, endPoint x: 198, endPoint y: 72, distance: 39.8
click at [146, 75] on div "https://www.instagram.com/annie16510/" at bounding box center [123, 74] width 45 height 6
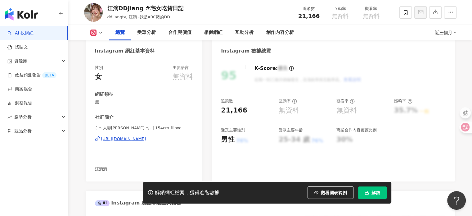
scroll to position [62, 0]
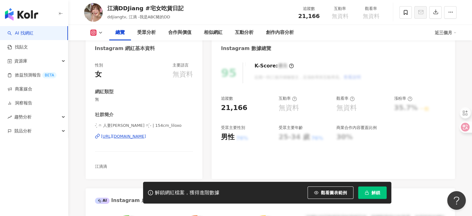
click at [132, 136] on div "[URL][DOMAIN_NAME]" at bounding box center [123, 137] width 45 height 6
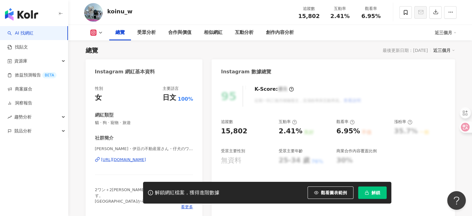
scroll to position [62, 0]
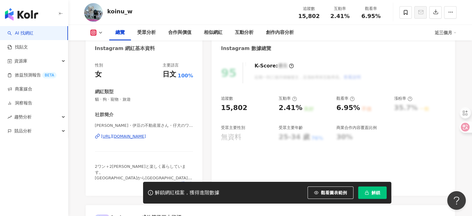
click at [146, 136] on div "https://www.instagram.com/koinu_w/" at bounding box center [123, 137] width 45 height 6
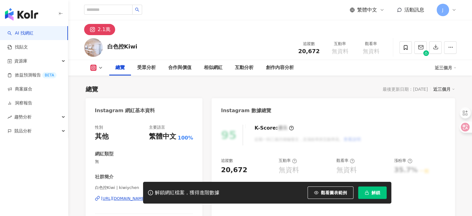
scroll to position [93, 0]
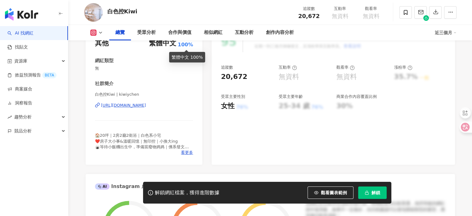
click at [146, 106] on div "https://www.instagram.com/kiwiychen/" at bounding box center [123, 105] width 45 height 6
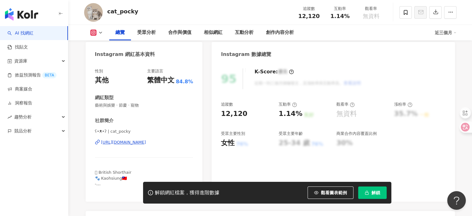
scroll to position [62, 0]
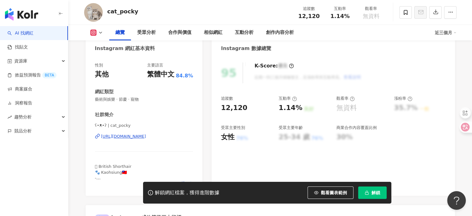
click at [143, 138] on div "https://www.instagram.com/cat_pocky/" at bounding box center [123, 137] width 45 height 6
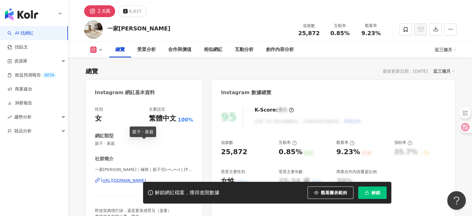
scroll to position [31, 0]
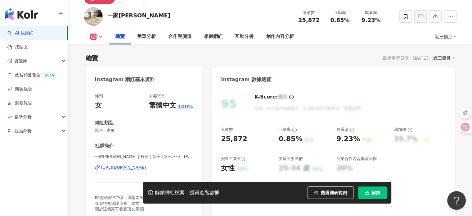
click at [130, 168] on div "https://www.instagram.com/lee_milkteahome/" at bounding box center [123, 168] width 45 height 6
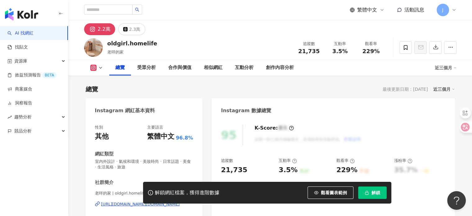
scroll to position [124, 0]
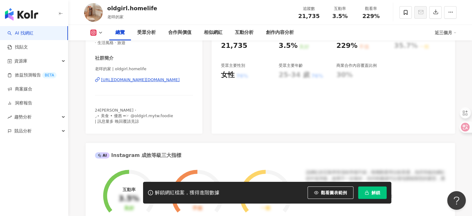
click at [170, 81] on div "https://www.instagram.com/oldgirl.homelife/" at bounding box center [140, 80] width 79 height 6
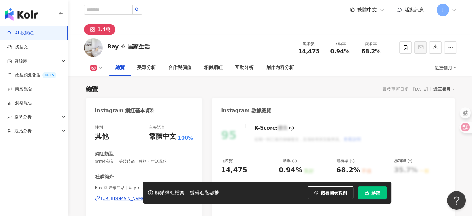
click at [119, 198] on div "解鎖網紅檔案，獲得進階數據 觀看圖表範例 解鎖" at bounding box center [236, 193] width 472 height 22
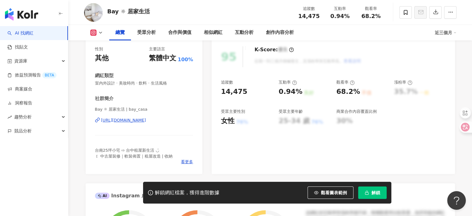
scroll to position [93, 0]
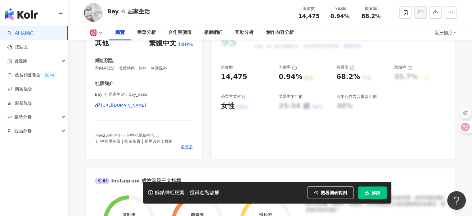
drag, startPoint x: 158, startPoint y: 105, endPoint x: 205, endPoint y: 79, distance: 53.5
click at [146, 105] on div "https://www.instagram.com/bay_casa/" at bounding box center [123, 105] width 45 height 6
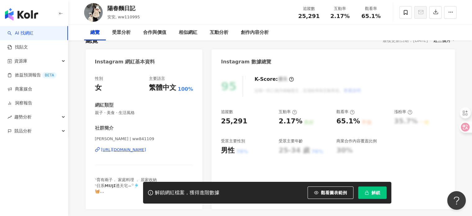
scroll to position [62, 0]
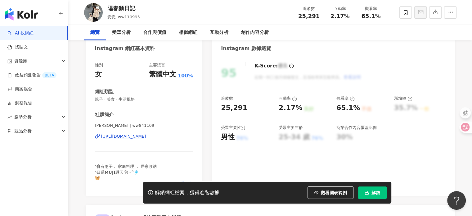
click at [146, 139] on div "https://www.instagram.com/ww841109/" at bounding box center [123, 137] width 45 height 6
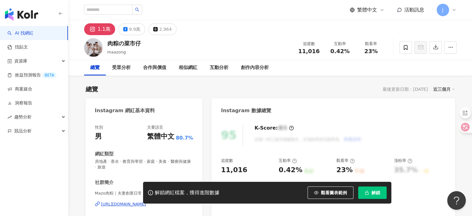
scroll to position [93, 0]
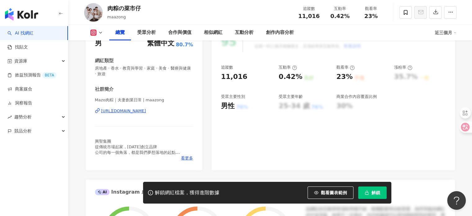
click at [146, 111] on div "https://www.instagram.com/maazong/" at bounding box center [123, 111] width 45 height 6
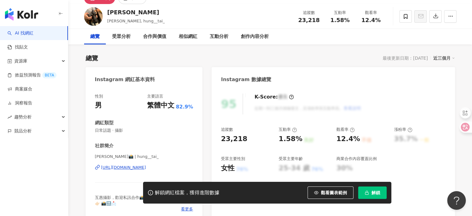
click at [143, 169] on div "[URL][DOMAIN_NAME]" at bounding box center [123, 168] width 45 height 6
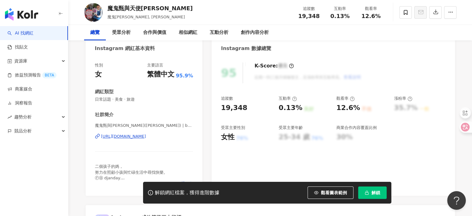
click at [146, 136] on div "https://www.instagram.com/bajenny/" at bounding box center [123, 137] width 45 height 6
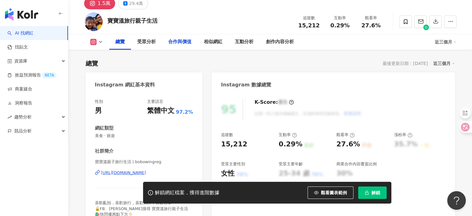
scroll to position [93, 0]
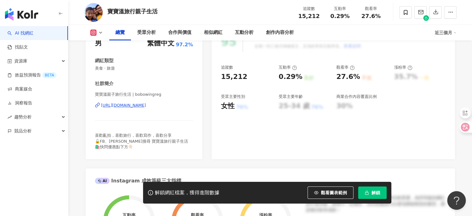
click at [145, 107] on div "https://www.instagram.com/bobowingreg/" at bounding box center [123, 105] width 45 height 6
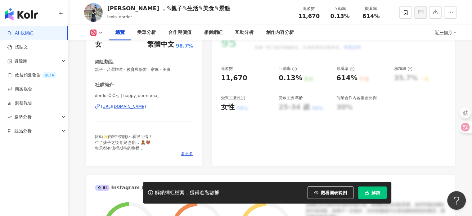
scroll to position [93, 0]
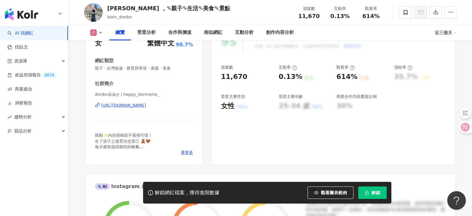
click at [145, 106] on div "[URL][DOMAIN_NAME]" at bounding box center [123, 105] width 45 height 6
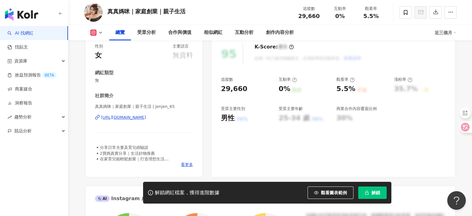
scroll to position [93, 0]
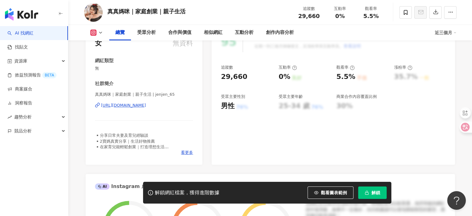
click at [146, 107] on div "https://www.instagram.com/jenjen_65/" at bounding box center [123, 105] width 45 height 6
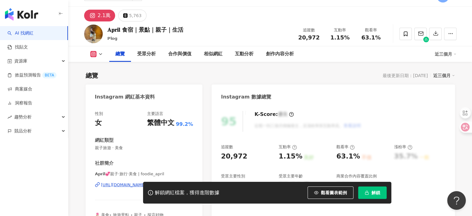
scroll to position [62, 0]
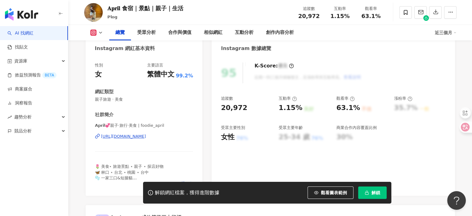
click at [146, 137] on div "https://www.instagram.com/foodie_april/" at bounding box center [123, 137] width 45 height 6
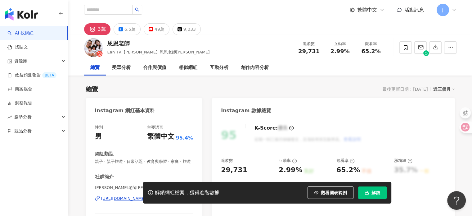
click at [124, 201] on div "解鎖網紅檔案，獲得進階數據 觀看圖表範例 解鎖" at bounding box center [236, 193] width 472 height 22
click at [124, 201] on div "https://www.instagram.com/happyeantv/" at bounding box center [123, 199] width 45 height 6
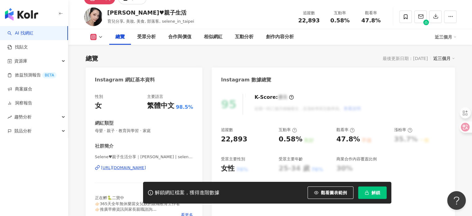
scroll to position [31, 0]
click at [141, 167] on div "https://www.instagram.com/selene_in_taipei/" at bounding box center [123, 168] width 45 height 6
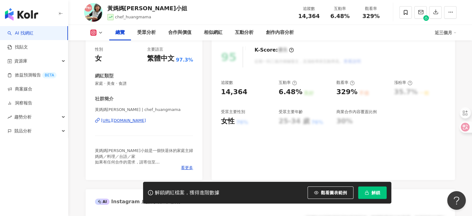
scroll to position [93, 0]
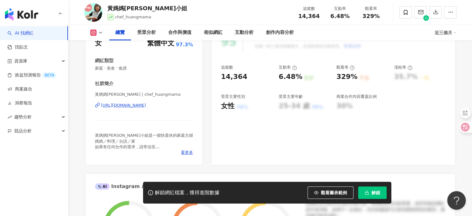
click at [146, 104] on div "https://www.instagram.com/chef_huangmama/" at bounding box center [123, 105] width 45 height 6
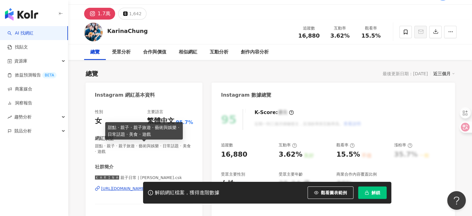
scroll to position [62, 0]
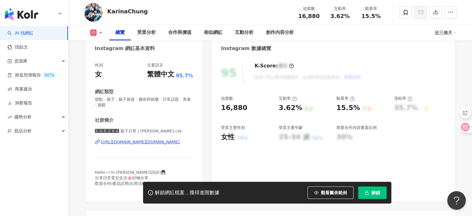
drag, startPoint x: 145, startPoint y: 140, endPoint x: 159, endPoint y: 128, distance: 18.3
click at [145, 140] on div "https://www.instagram.com/karina.csk/" at bounding box center [140, 142] width 79 height 6
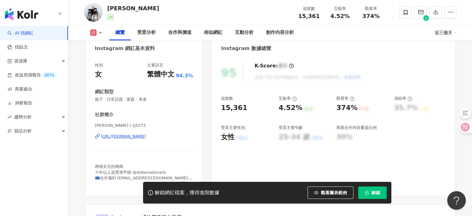
scroll to position [93, 0]
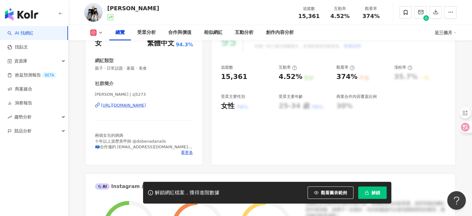
drag, startPoint x: 154, startPoint y: 104, endPoint x: 218, endPoint y: 97, distance: 64.6
click at [146, 104] on div "https://www.instagram.com/zj5273/" at bounding box center [123, 105] width 45 height 6
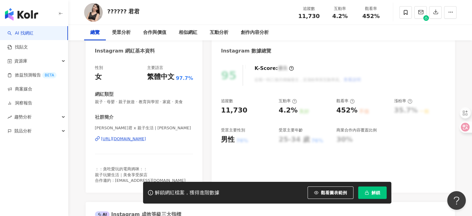
scroll to position [62, 0]
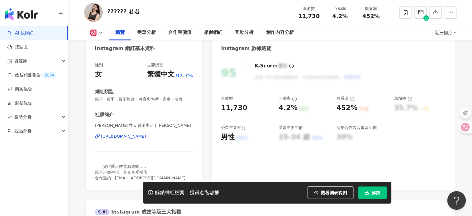
click at [146, 137] on div "[URL][DOMAIN_NAME]" at bounding box center [123, 137] width 45 height 6
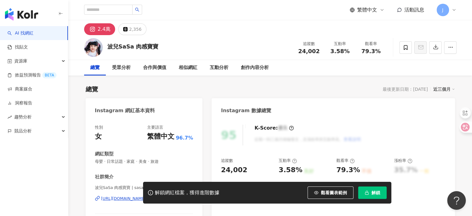
click at [120, 198] on div "解鎖網紅檔案，獲得進階數據 觀看圖表範例 解鎖" at bounding box center [236, 193] width 472 height 22
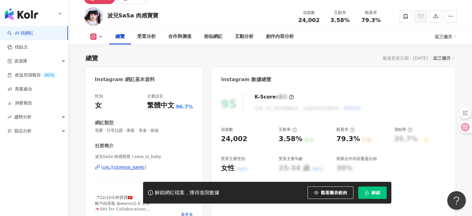
drag, startPoint x: 140, startPoint y: 166, endPoint x: 141, endPoint y: 160, distance: 6.0
click at [140, 166] on div "[URL][DOMAIN_NAME]" at bounding box center [123, 168] width 45 height 6
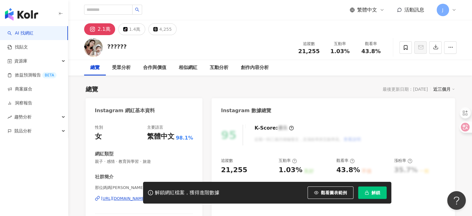
drag, startPoint x: 113, startPoint y: 200, endPoint x: 124, endPoint y: 200, distance: 10.6
click at [113, 200] on div "解鎖網紅檔案，獲得進階數據 觀看圖表範例 解鎖" at bounding box center [236, 193] width 472 height 22
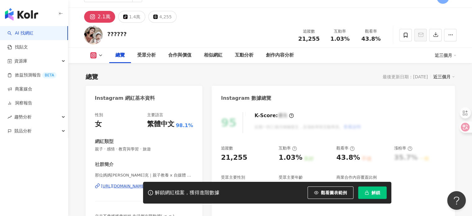
scroll to position [62, 0]
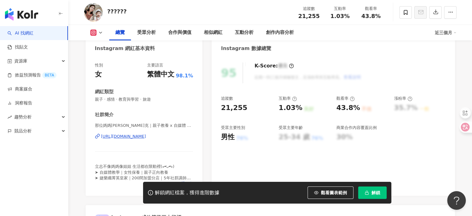
click at [146, 136] on div "https://www.instagram.com/clairetsaii_/" at bounding box center [123, 137] width 45 height 6
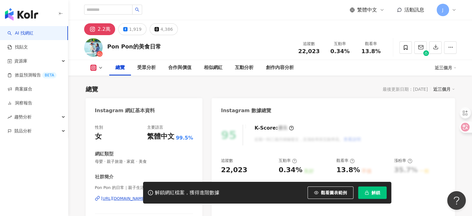
click at [119, 198] on div "解鎖網紅檔案，獲得進階數據 觀看圖表範例 解鎖" at bounding box center [236, 193] width 472 height 22
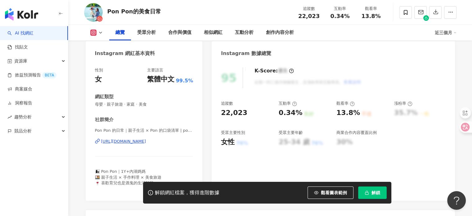
scroll to position [62, 0]
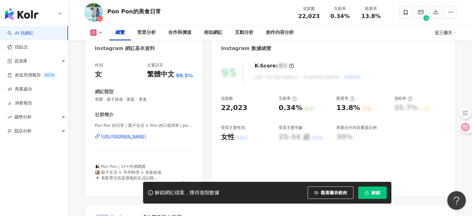
click at [146, 138] on div "https://www.instagram.com/ponponboxbox/" at bounding box center [123, 137] width 45 height 6
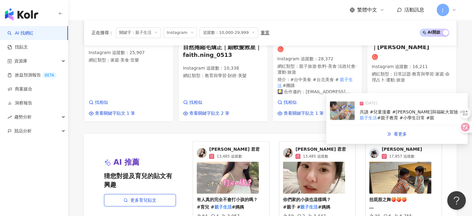
scroll to position [699, 0]
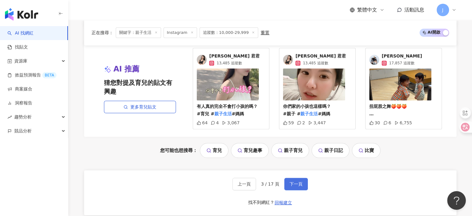
click at [298, 186] on span "下一頁" at bounding box center [296, 183] width 13 height 5
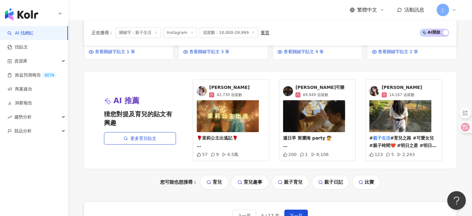
scroll to position [709, 0]
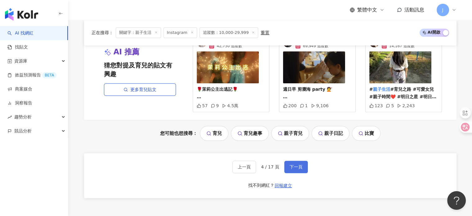
click at [297, 164] on span "下一頁" at bounding box center [296, 166] width 13 height 5
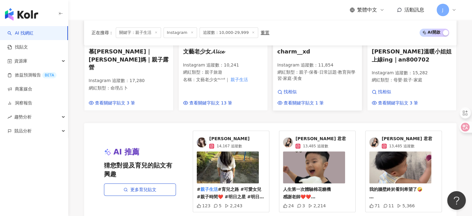
scroll to position [746, 0]
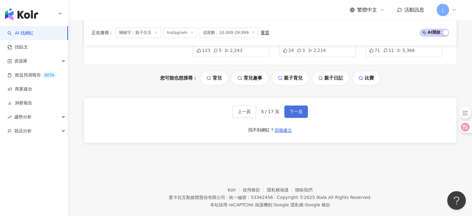
click at [297, 109] on span "下一頁" at bounding box center [296, 111] width 13 height 5
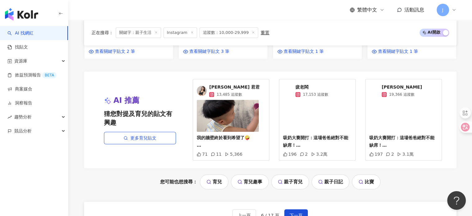
scroll to position [683, 0]
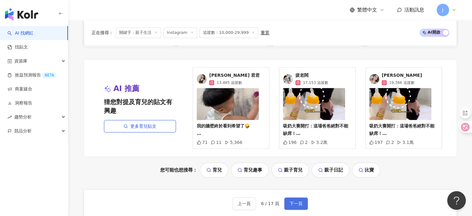
click at [299, 201] on span "下一頁" at bounding box center [296, 203] width 13 height 5
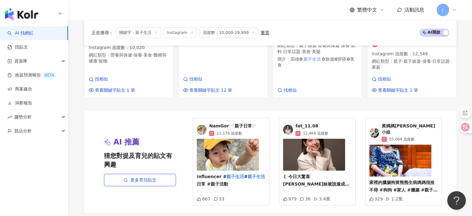
scroll to position [682, 0]
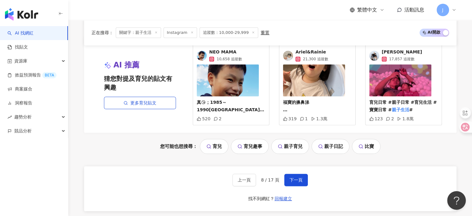
scroll to position [713, 0]
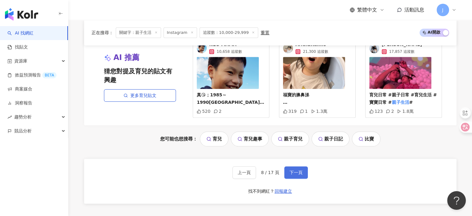
click at [298, 166] on button "下一頁" at bounding box center [296, 172] width 24 height 12
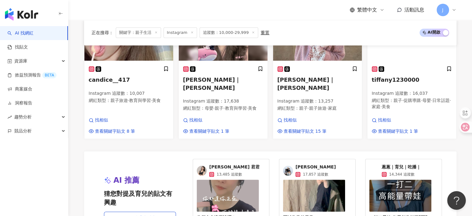
scroll to position [722, 0]
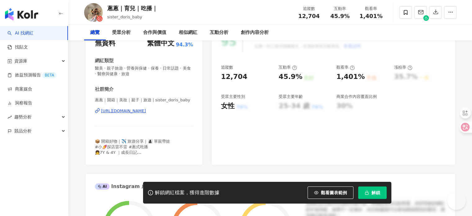
click at [144, 110] on div "https://www.instagram.com/sister_doris_baby/" at bounding box center [123, 111] width 45 height 6
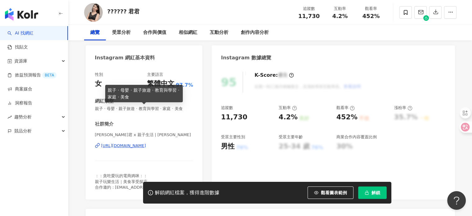
scroll to position [62, 0]
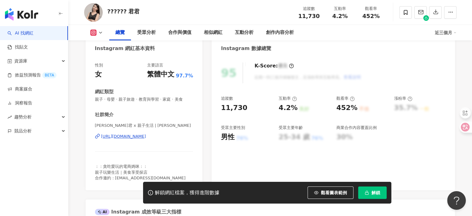
click at [146, 136] on div "[URL][DOMAIN_NAME]" at bounding box center [123, 137] width 45 height 6
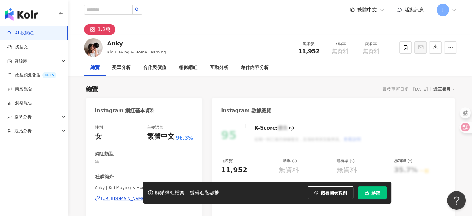
scroll to position [62, 0]
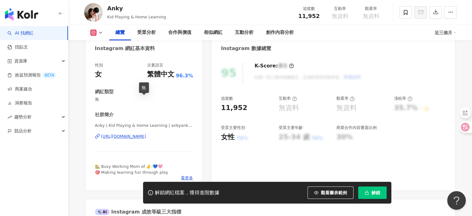
click at [146, 139] on div "https://www.instagram.com/ankyankyyy/" at bounding box center [123, 137] width 45 height 6
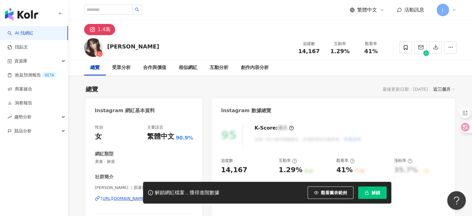
scroll to position [62, 0]
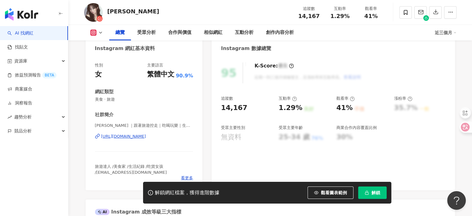
click at [146, 135] on div "https://www.instagram.com/natatravel1688/" at bounding box center [123, 137] width 45 height 6
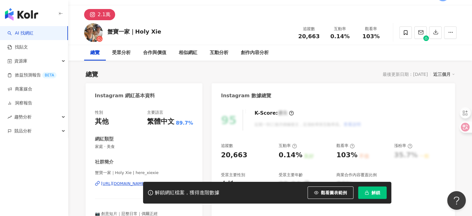
scroll to position [31, 0]
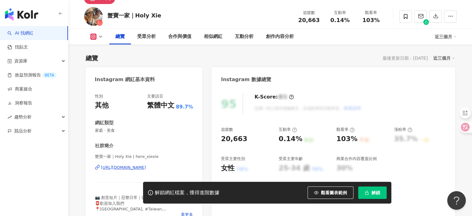
click at [142, 166] on div "https://www.instagram.com/here_xiexie/" at bounding box center [123, 168] width 45 height 6
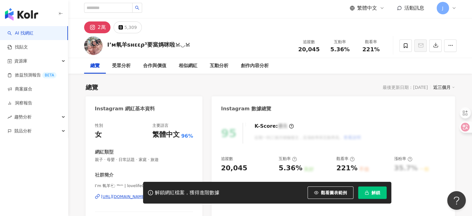
scroll to position [62, 0]
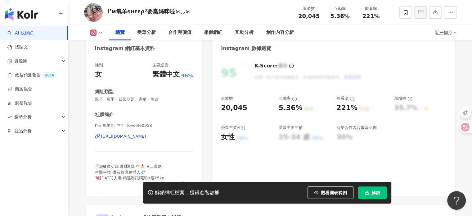
drag, startPoint x: 144, startPoint y: 138, endPoint x: 175, endPoint y: 112, distance: 39.9
click at [144, 137] on div "[URL][DOMAIN_NAME]" at bounding box center [123, 137] width 45 height 6
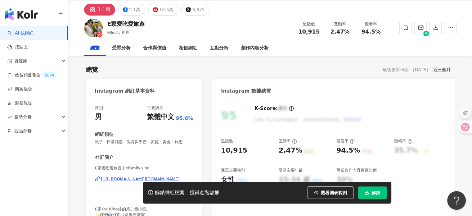
scroll to position [31, 0]
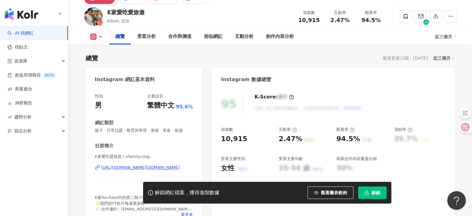
click at [140, 169] on div "[URL][DOMAIN_NAME][DOMAIN_NAME]" at bounding box center [140, 168] width 79 height 6
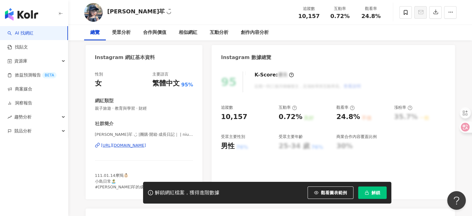
scroll to position [62, 0]
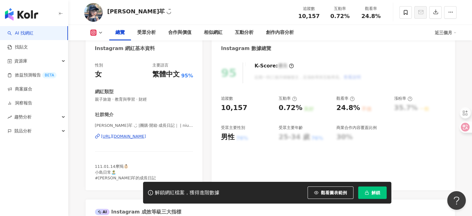
drag, startPoint x: 151, startPoint y: 138, endPoint x: 158, endPoint y: 127, distance: 13.3
click at [146, 138] on div "https://www.instagram.com/niuniu.111/" at bounding box center [123, 137] width 45 height 6
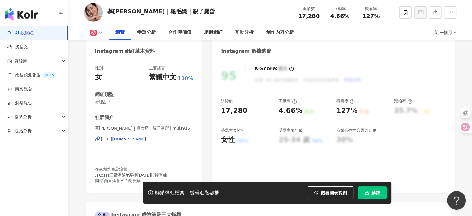
scroll to position [62, 0]
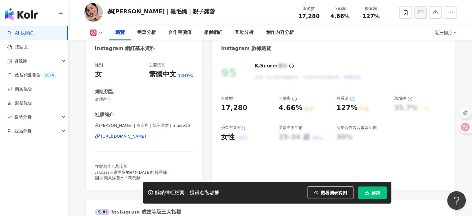
drag, startPoint x: 138, startPoint y: 137, endPoint x: 147, endPoint y: 125, distance: 14.8
click at [138, 137] on div "[URL][DOMAIN_NAME]" at bounding box center [123, 137] width 45 height 6
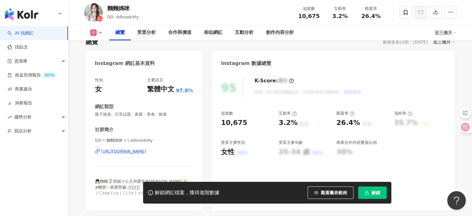
scroll to position [62, 0]
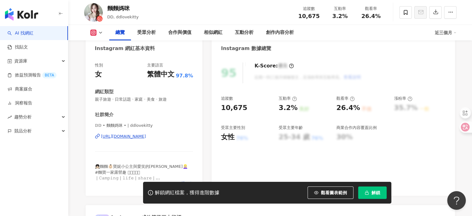
click at [146, 136] on div "https://www.instagram.com/ddlovekitty/" at bounding box center [123, 137] width 45 height 6
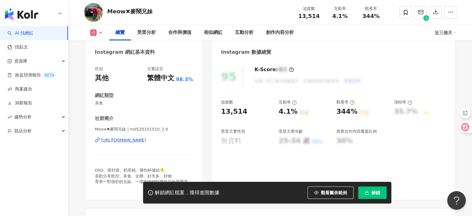
scroll to position [62, 0]
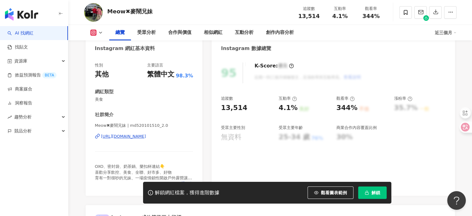
click at [146, 136] on div "https://www.instagram.com/md520101510_2.0/" at bounding box center [123, 137] width 45 height 6
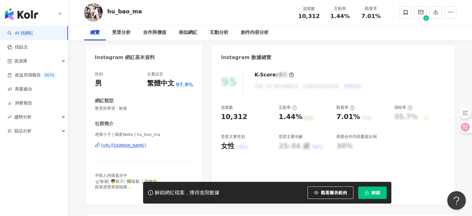
scroll to position [62, 0]
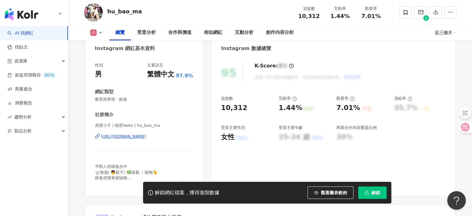
click at [146, 136] on div "https://www.instagram.com/hu_bao_ma/" at bounding box center [123, 137] width 45 height 6
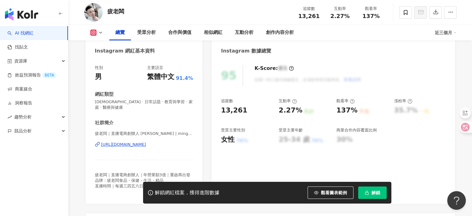
scroll to position [62, 0]
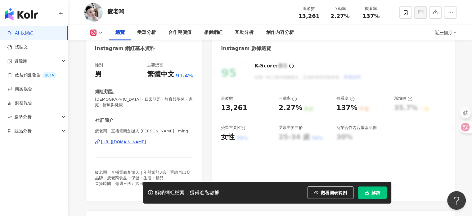
click at [146, 139] on div "https://www.instagram.com/ming52987/" at bounding box center [123, 142] width 45 height 6
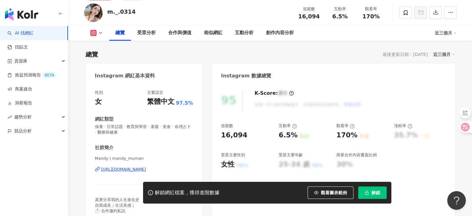
scroll to position [62, 0]
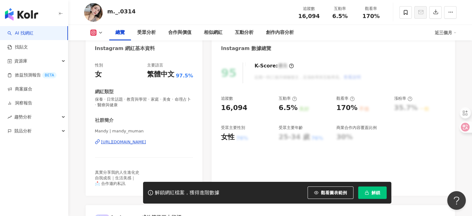
click at [142, 143] on div "https://www.instagram.com/mandy_muman/" at bounding box center [123, 142] width 45 height 6
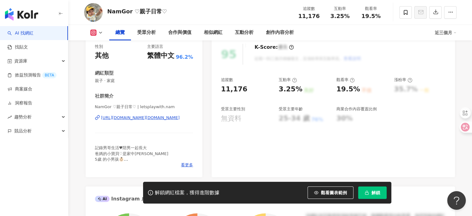
scroll to position [93, 0]
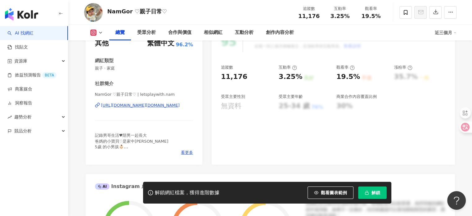
click at [165, 106] on div "[URL][DOMAIN_NAME][DOMAIN_NAME]" at bounding box center [140, 105] width 79 height 6
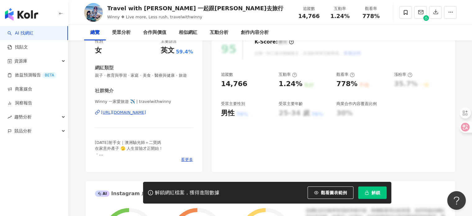
scroll to position [93, 0]
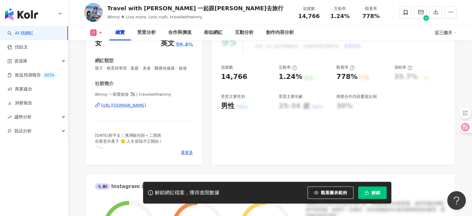
drag, startPoint x: 152, startPoint y: 112, endPoint x: 152, endPoint y: 100, distance: 11.8
click at [146, 108] on div "https://www.instagram.com/travelwithwinny/" at bounding box center [123, 105] width 45 height 6
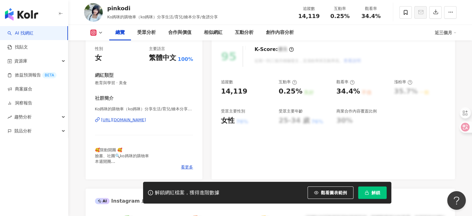
scroll to position [93, 0]
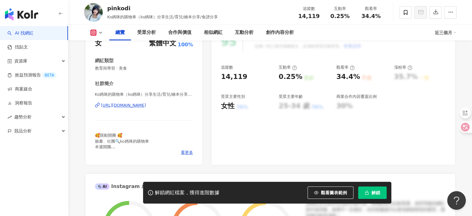
click at [146, 105] on div "[URL][DOMAIN_NAME]" at bounding box center [123, 105] width 45 height 6
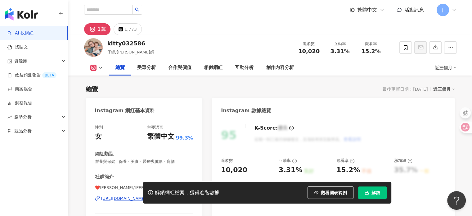
scroll to position [93, 0]
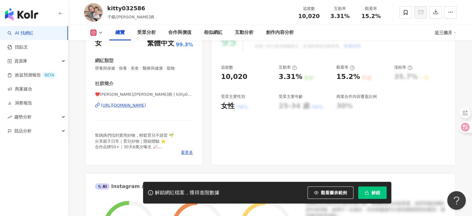
click at [144, 105] on div "https://www.instagram.com/kitty032586/" at bounding box center [123, 105] width 45 height 6
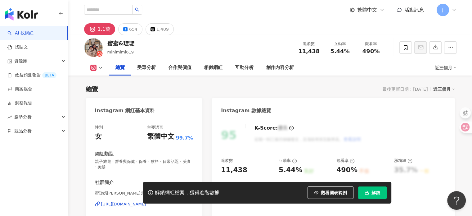
scroll to position [124, 0]
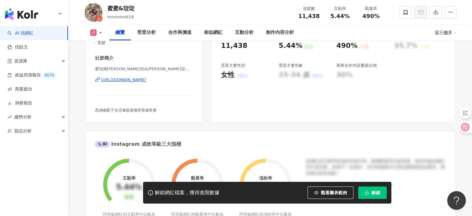
drag, startPoint x: 171, startPoint y: 80, endPoint x: 218, endPoint y: 14, distance: 81.4
click at [146, 80] on div "[URL][DOMAIN_NAME]" at bounding box center [123, 80] width 45 height 6
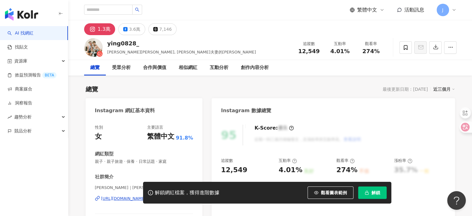
scroll to position [62, 0]
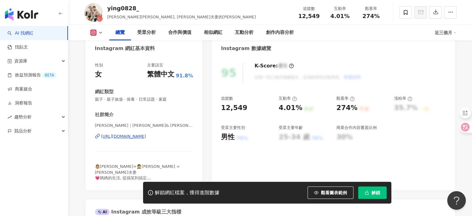
click at [145, 137] on div "[URL][DOMAIN_NAME]" at bounding box center [123, 137] width 45 height 6
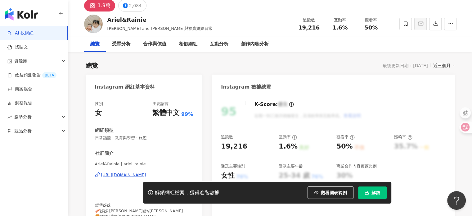
scroll to position [31, 0]
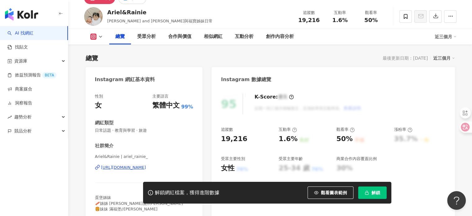
click at [146, 167] on div "https://www.instagram.com/ariel_rainie_/" at bounding box center [123, 168] width 45 height 6
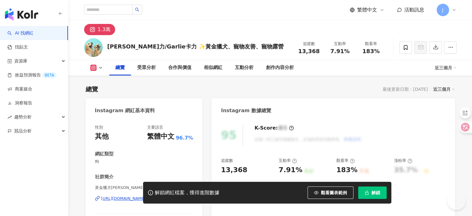
scroll to position [93, 0]
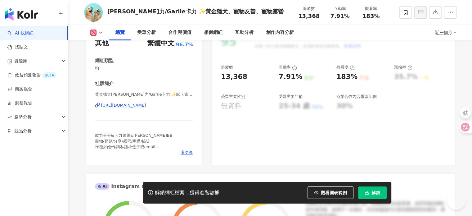
click at [146, 106] on div "https://www.instagram.com/ollieee2205/" at bounding box center [123, 105] width 45 height 6
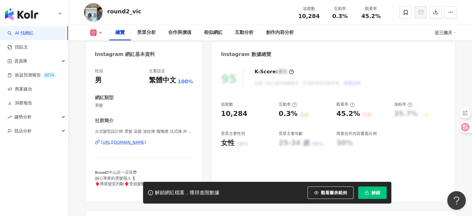
scroll to position [62, 0]
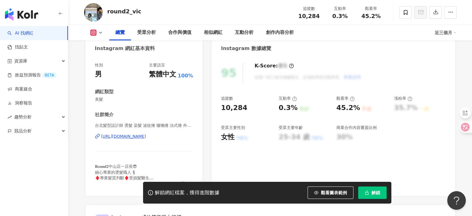
click at [146, 136] on div "[URL][DOMAIN_NAME]" at bounding box center [123, 137] width 45 height 6
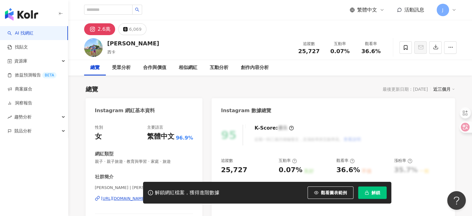
scroll to position [62, 0]
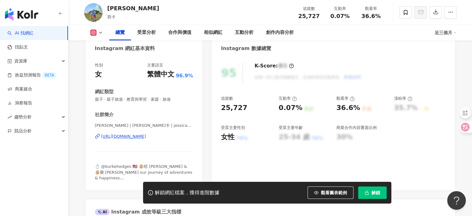
click at [140, 138] on div "https://www.instagram.com/jessicahsu1225/" at bounding box center [123, 137] width 45 height 6
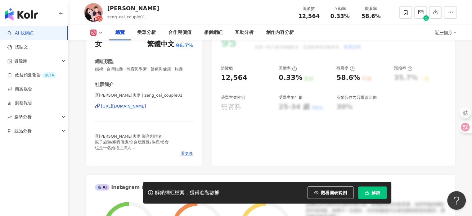
scroll to position [93, 0]
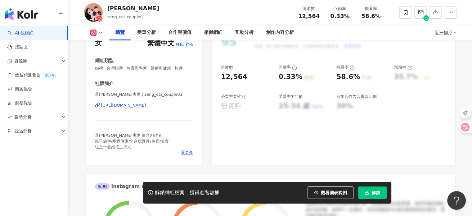
click at [146, 107] on div "https://www.instagram.com/zeng_cai_couple01/" at bounding box center [123, 105] width 45 height 6
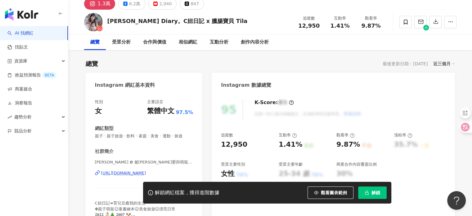
scroll to position [62, 0]
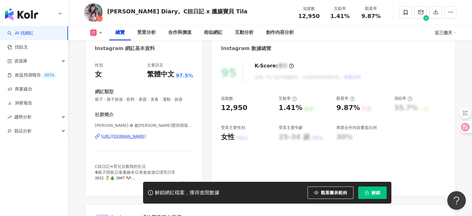
click at [146, 139] on div "[URL][DOMAIN_NAME]" at bounding box center [123, 137] width 45 height 6
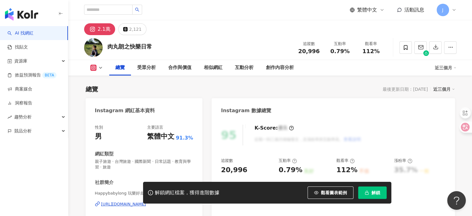
scroll to position [155, 0]
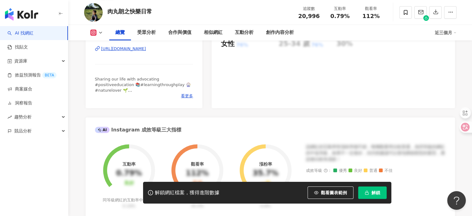
drag, startPoint x: 170, startPoint y: 50, endPoint x: 320, endPoint y: 73, distance: 151.1
click at [146, 49] on div "https://www.instagram.com/happybabylong/" at bounding box center [123, 49] width 45 height 6
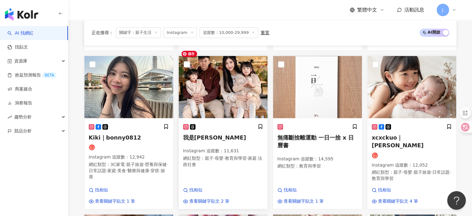
scroll to position [380, 0]
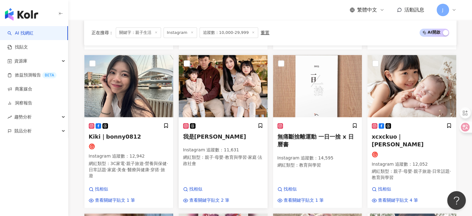
drag, startPoint x: 207, startPoint y: 129, endPoint x: 198, endPoint y: 127, distance: 9.2
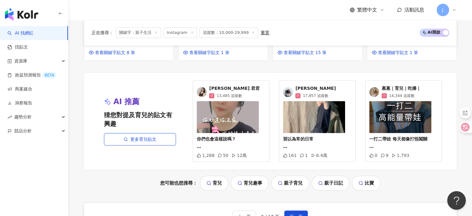
scroll to position [722, 0]
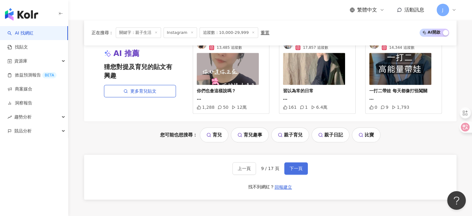
click at [294, 166] on span "下一頁" at bounding box center [296, 168] width 13 height 5
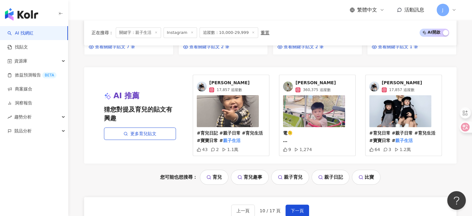
scroll to position [673, 0]
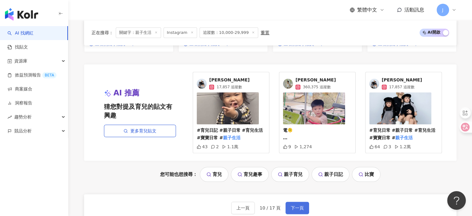
click at [296, 205] on span "下一頁" at bounding box center [297, 207] width 13 height 5
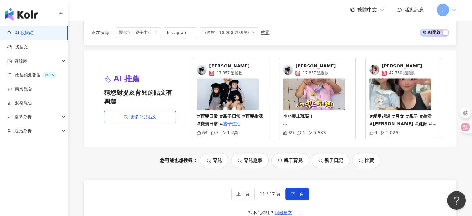
scroll to position [684, 0]
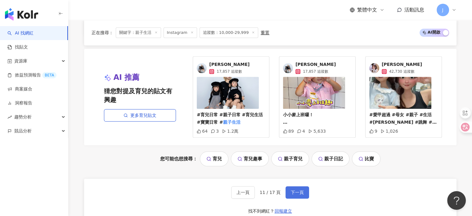
click at [297, 190] on span "下一頁" at bounding box center [297, 192] width 13 height 5
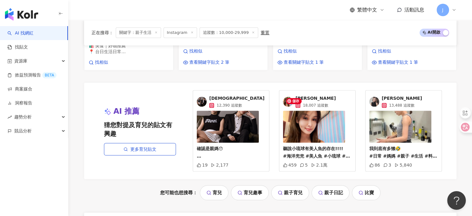
scroll to position [692, 0]
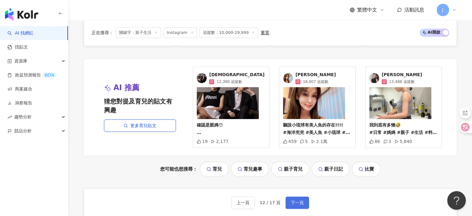
click at [291, 200] on span "下一頁" at bounding box center [297, 202] width 13 height 5
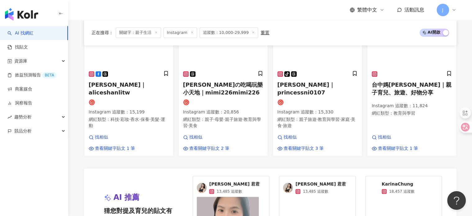
scroll to position [680, 0]
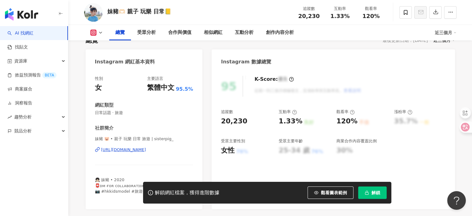
scroll to position [62, 0]
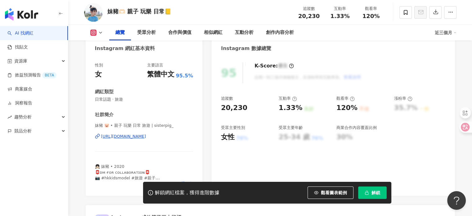
click at [141, 135] on div "https://www.instagram.com/sisterpig_/" at bounding box center [123, 137] width 45 height 6
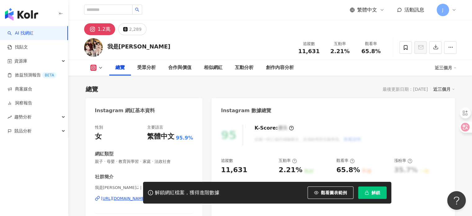
scroll to position [62, 0]
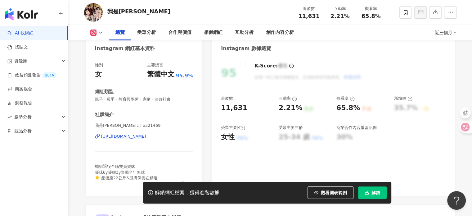
click at [143, 137] on div "[URL][DOMAIN_NAME]" at bounding box center [123, 137] width 45 height 6
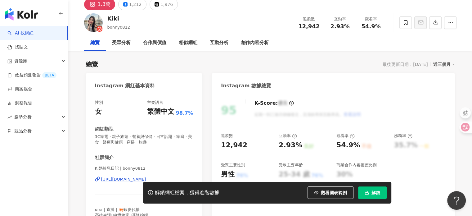
scroll to position [31, 0]
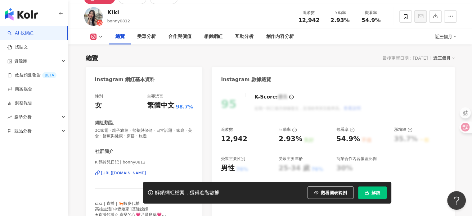
drag, startPoint x: 125, startPoint y: 174, endPoint x: 135, endPoint y: 162, distance: 15.2
click at [125, 174] on div "https://www.instagram.com/bonny0812/" at bounding box center [123, 173] width 45 height 6
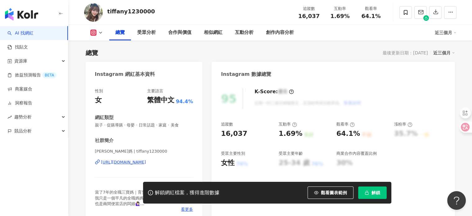
scroll to position [62, 0]
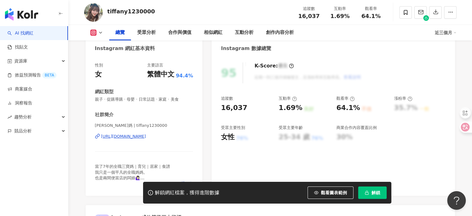
drag, startPoint x: 150, startPoint y: 136, endPoint x: 153, endPoint y: 134, distance: 3.4
click at [146, 136] on div "https://www.instagram.com/tiffany1230000/" at bounding box center [123, 137] width 45 height 6
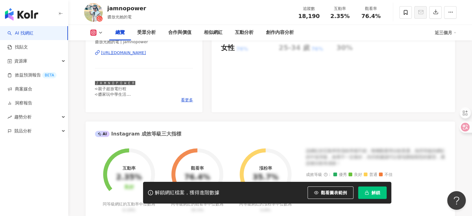
scroll to position [155, 0]
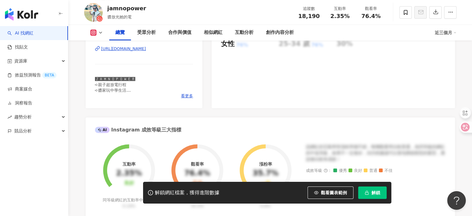
click at [146, 48] on div "[URL][DOMAIN_NAME]" at bounding box center [123, 49] width 45 height 6
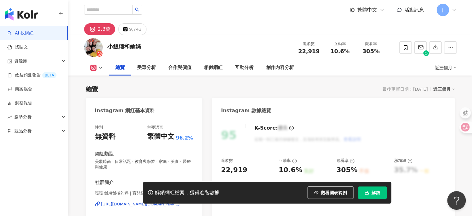
scroll to position [62, 0]
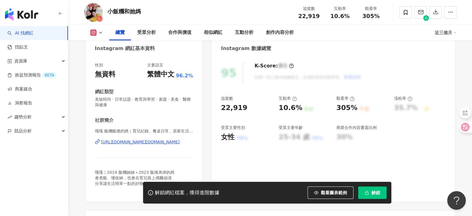
click at [147, 143] on div "https://www.instagram.com/fan.fanbaby/" at bounding box center [140, 142] width 79 height 6
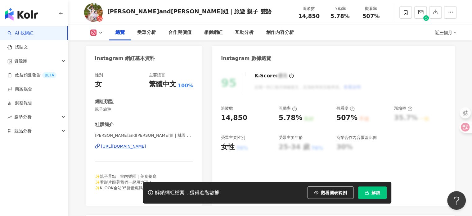
scroll to position [62, 0]
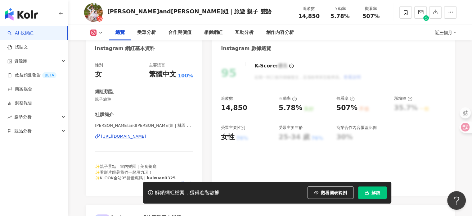
click at [145, 135] on div "[URL][DOMAIN_NAME]" at bounding box center [123, 137] width 45 height 6
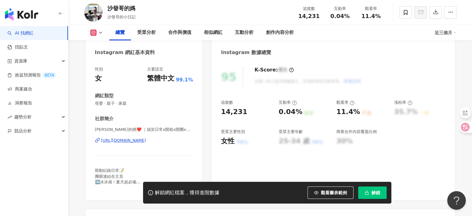
scroll to position [62, 0]
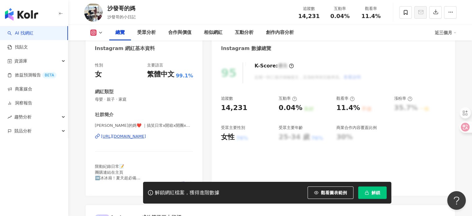
click at [144, 136] on div "https://www.instagram.com/vicky_ray777/" at bounding box center [123, 137] width 45 height 6
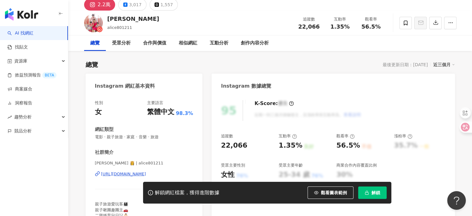
scroll to position [93, 0]
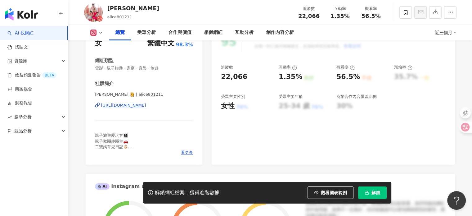
click at [146, 106] on div "[URL][DOMAIN_NAME]" at bounding box center [123, 105] width 45 height 6
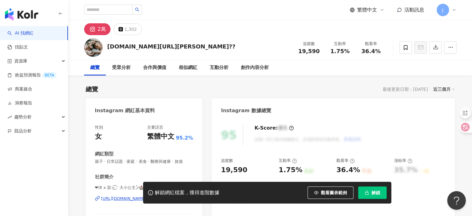
click at [124, 198] on div "解鎖網紅檔案，獲得進階數據 觀看圖表範例 解鎖" at bounding box center [236, 193] width 472 height 22
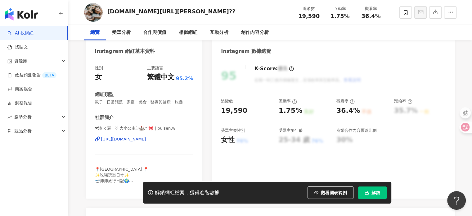
scroll to position [62, 0]
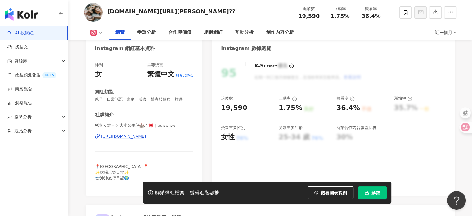
click at [146, 137] on div "[URL][DOMAIN_NAME]" at bounding box center [123, 137] width 45 height 6
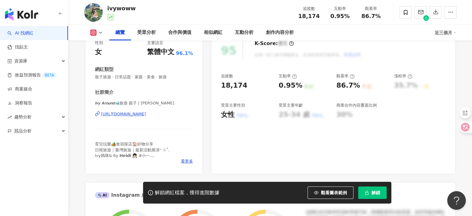
scroll to position [93, 0]
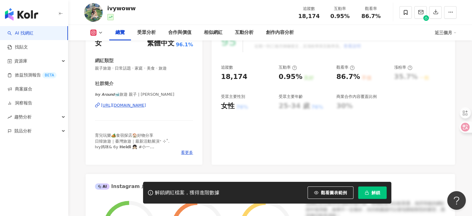
click at [140, 105] on div "https://www.instagram.com/ivywoww/" at bounding box center [123, 105] width 45 height 6
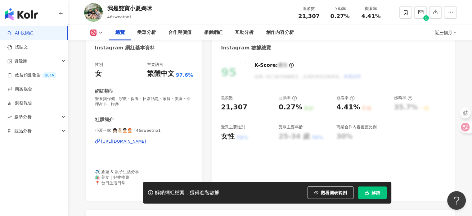
scroll to position [93, 0]
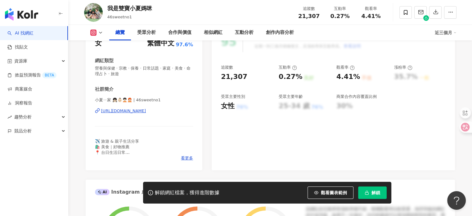
click at [145, 112] on div "https://www.instagram.com/46sweetno1/" at bounding box center [123, 111] width 45 height 6
